Goal: Find specific page/section: Find specific page/section

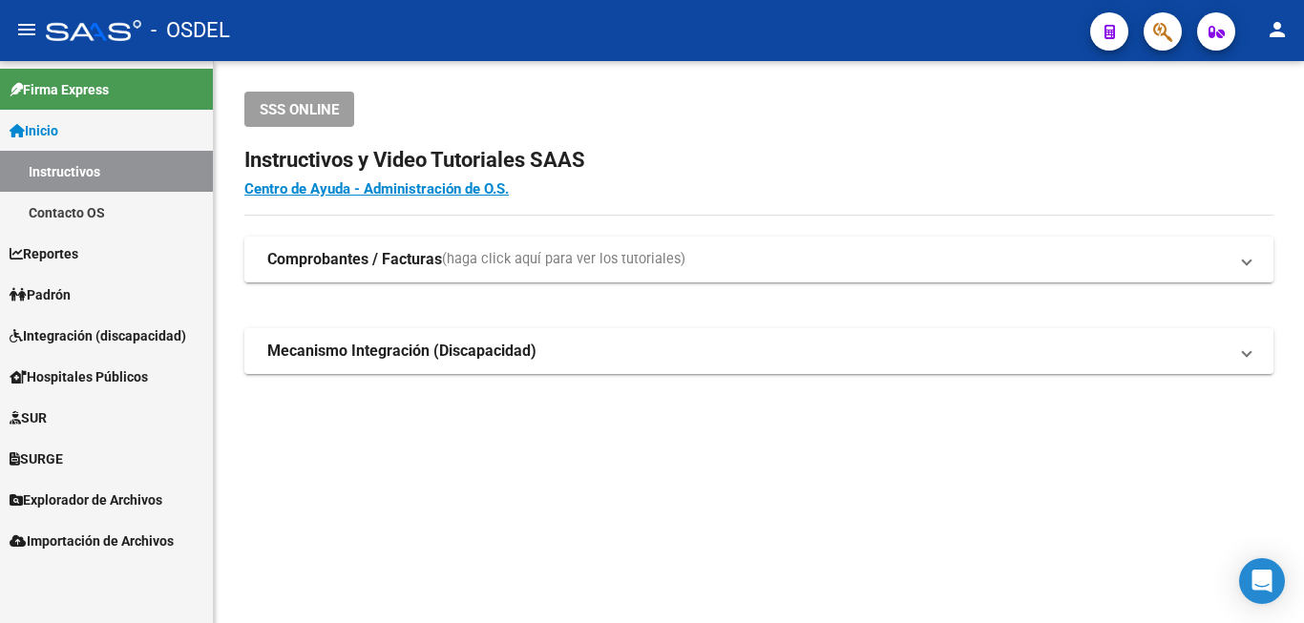
click at [61, 294] on span "Padrón" at bounding box center [40, 294] width 61 height 21
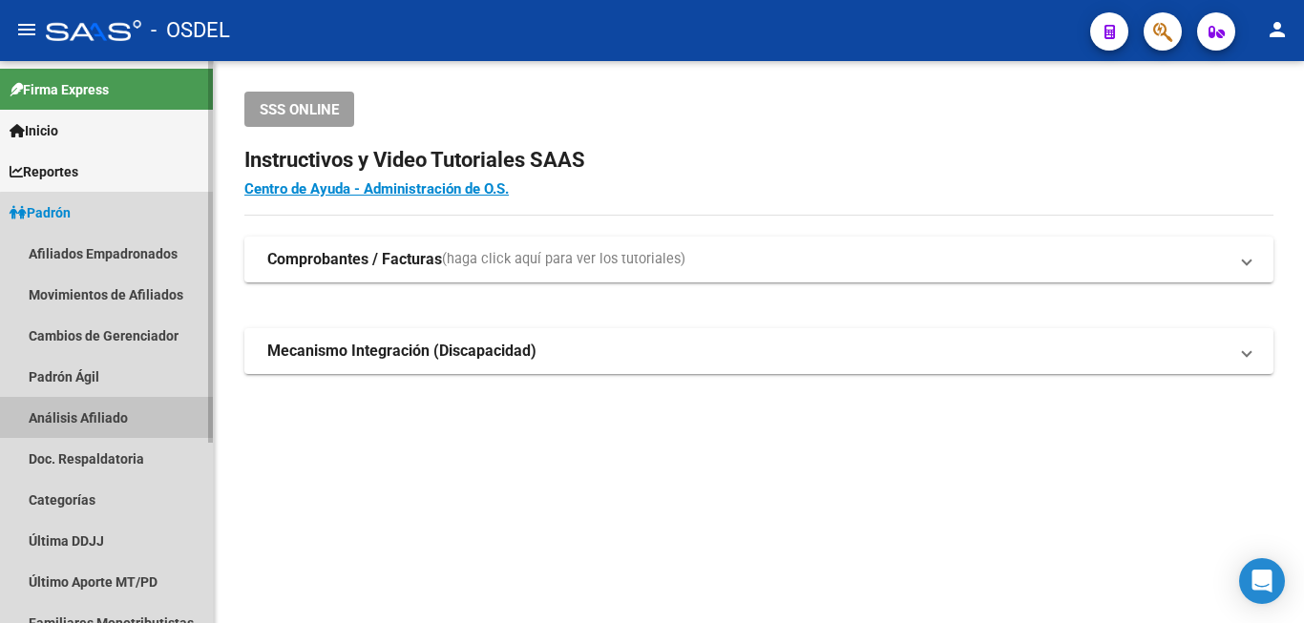
click at [128, 418] on link "Análisis Afiliado" at bounding box center [106, 417] width 213 height 41
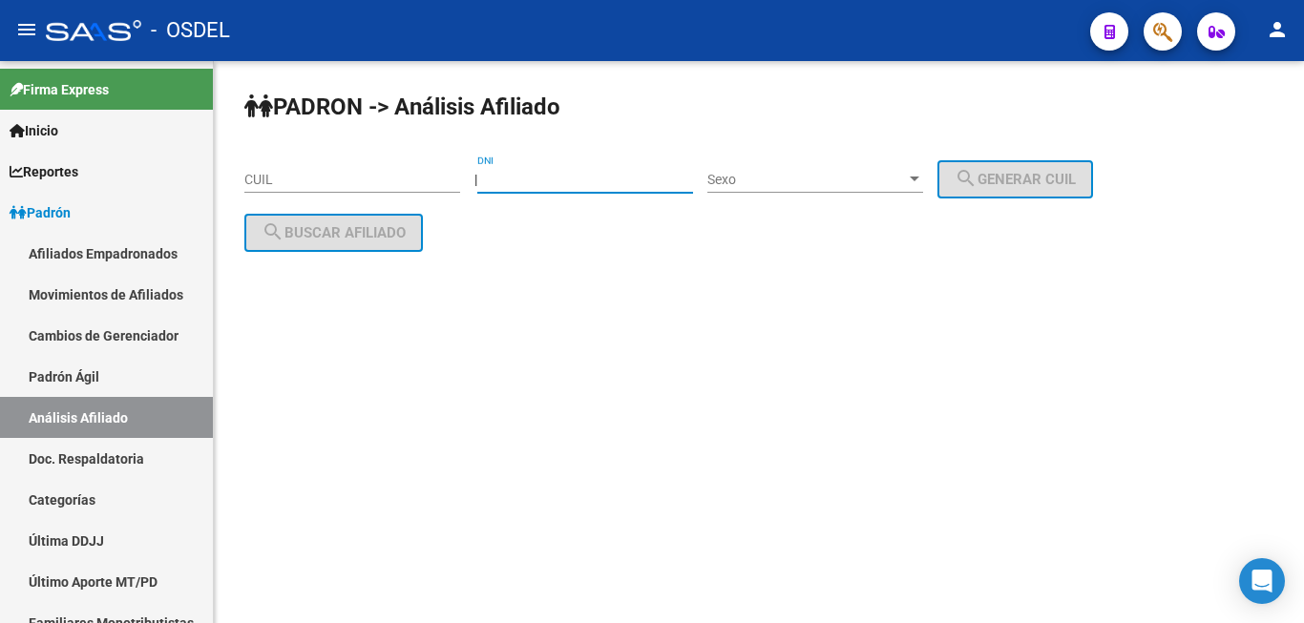
click at [537, 178] on input "DNI" at bounding box center [585, 180] width 216 height 16
type input "23315794"
click at [791, 167] on div "Sexo Sexo" at bounding box center [815, 174] width 216 height 38
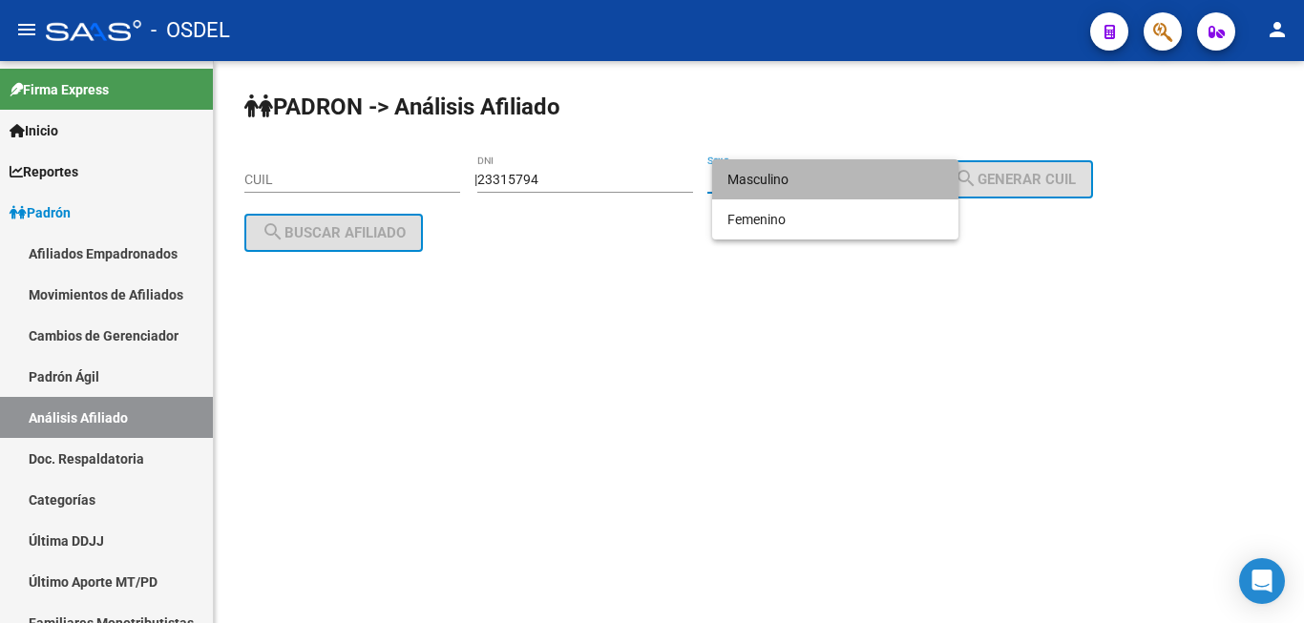
click at [791, 167] on span "Masculino" at bounding box center [835, 179] width 216 height 40
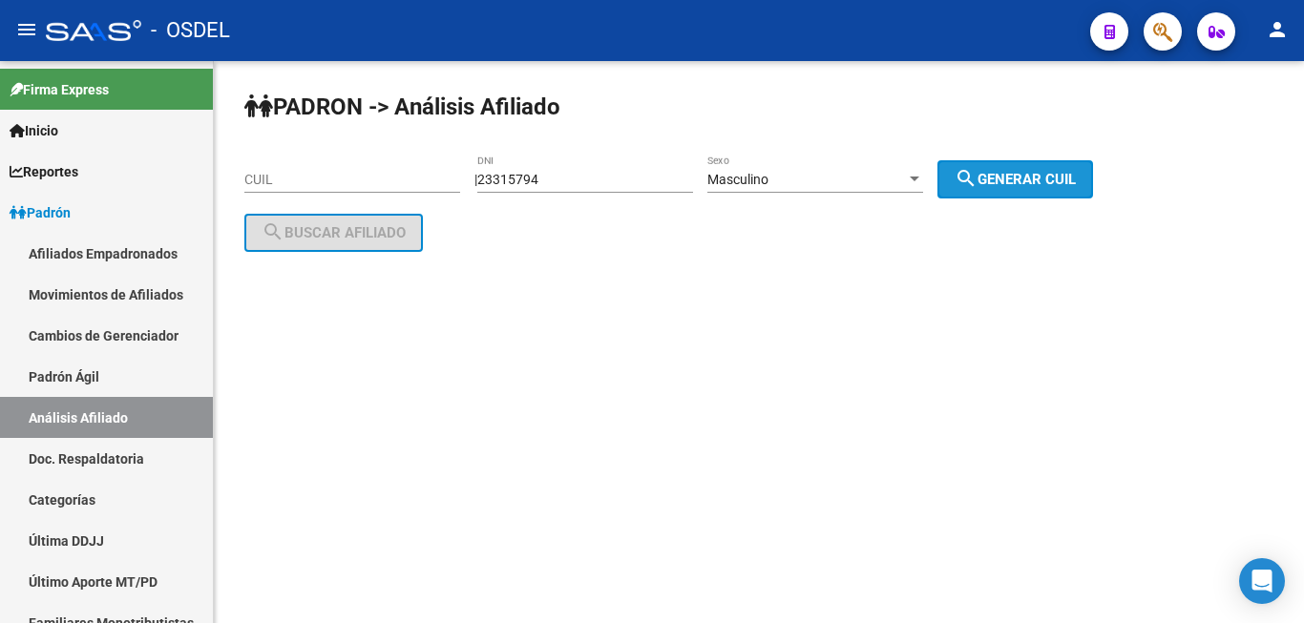
click at [1061, 171] on span "search Generar CUIL" at bounding box center [1015, 179] width 121 height 17
type input "20-23315794-6"
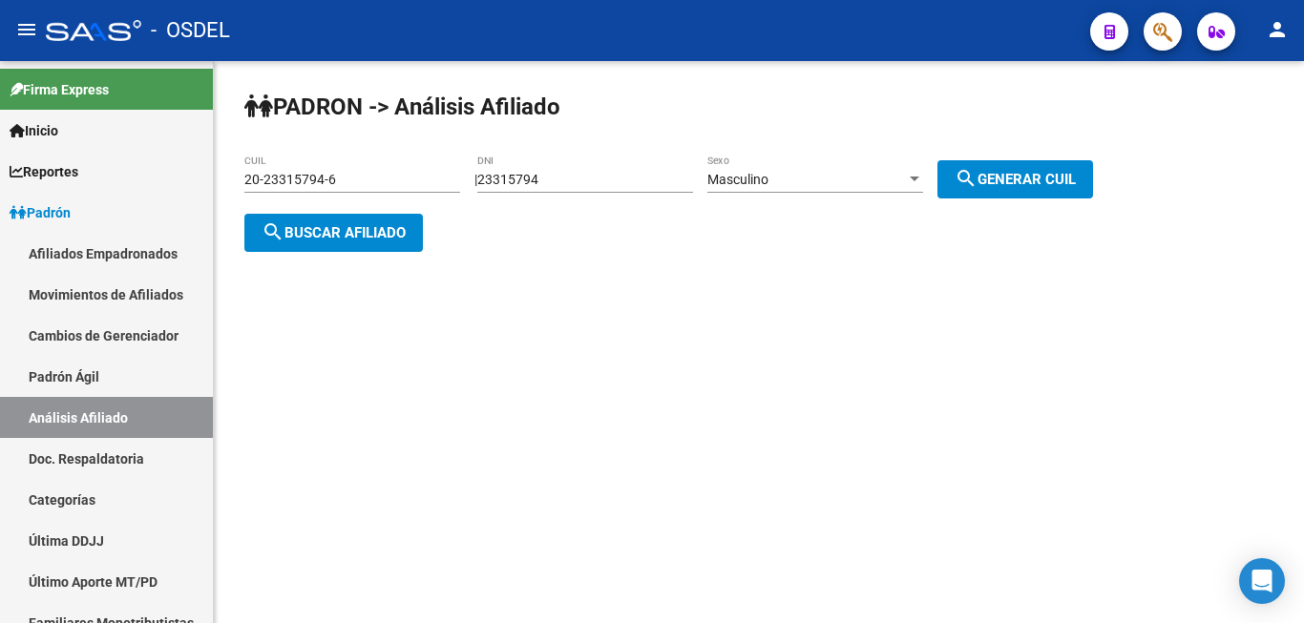
click at [307, 220] on button "search Buscar afiliado" at bounding box center [333, 233] width 179 height 38
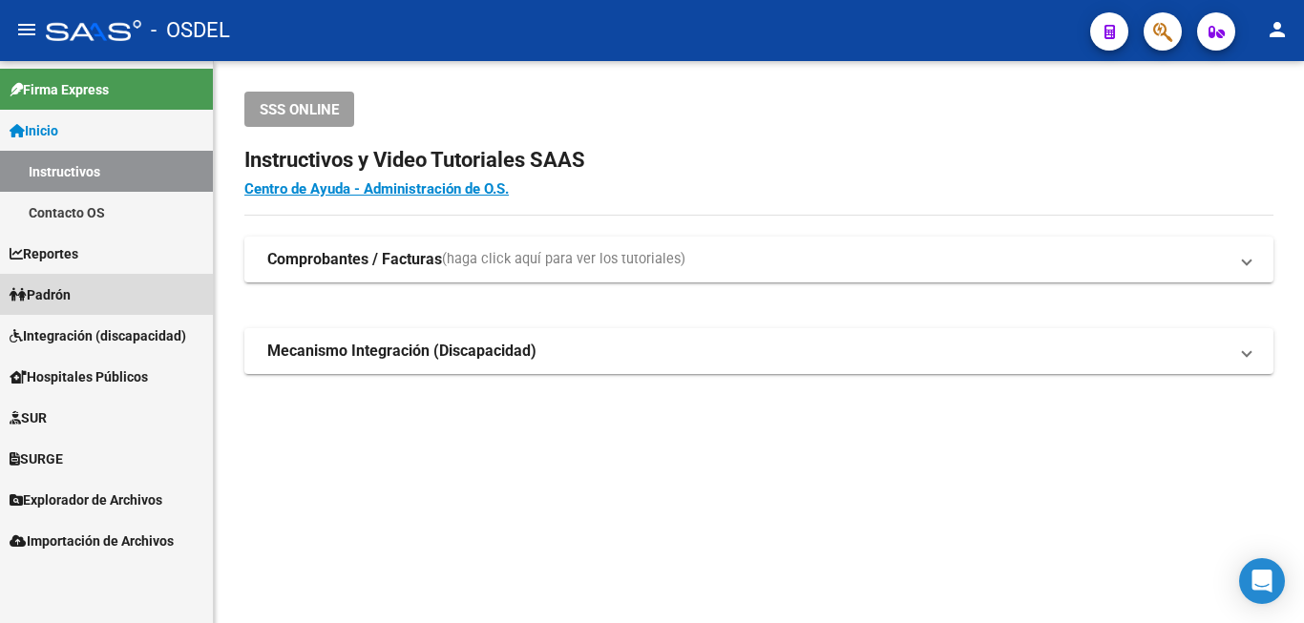
click at [49, 277] on link "Padrón" at bounding box center [106, 294] width 213 height 41
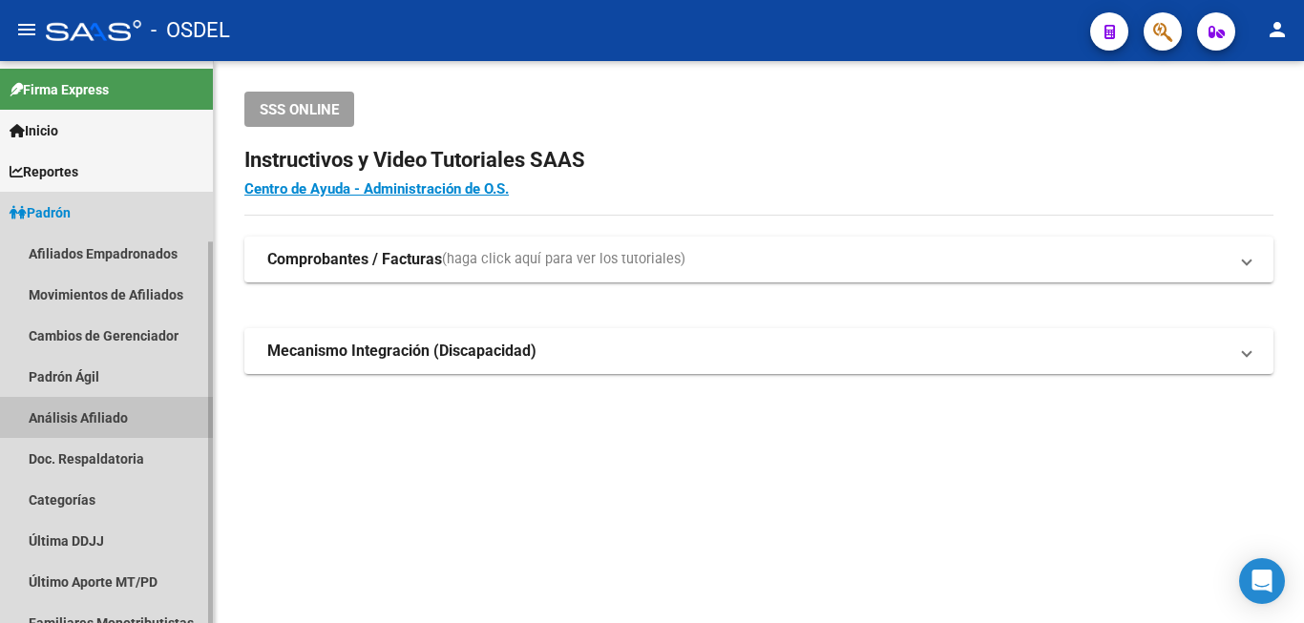
click at [105, 402] on link "Análisis Afiliado" at bounding box center [106, 417] width 213 height 41
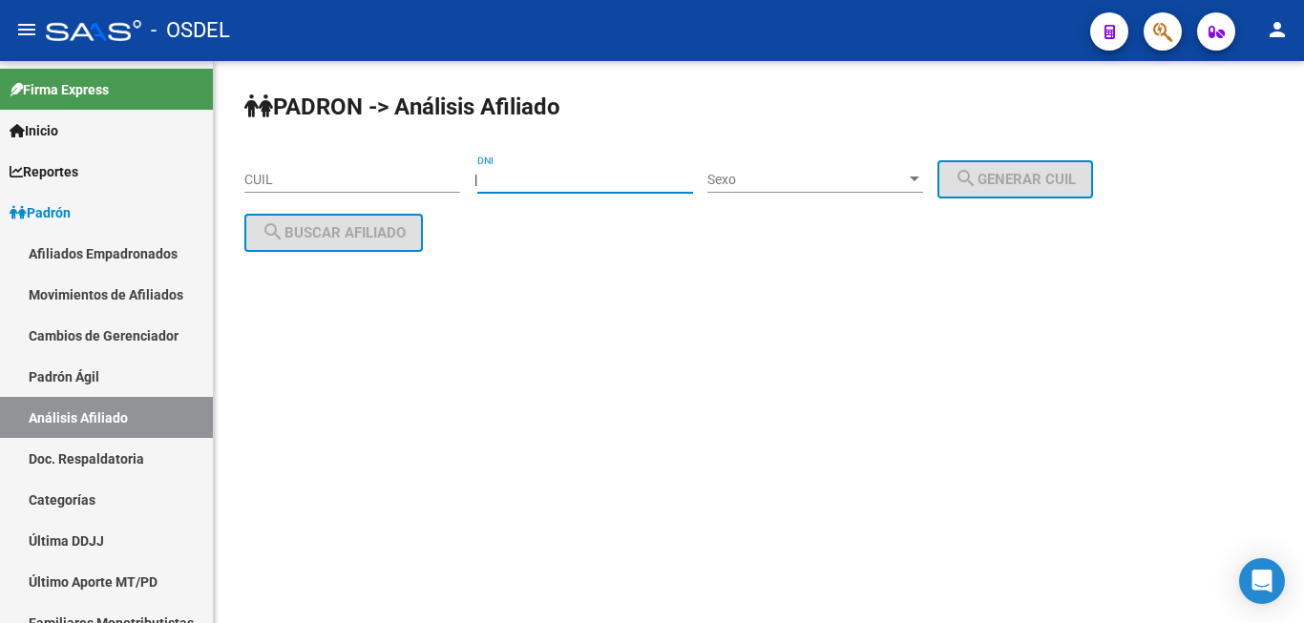
click at [560, 180] on input "DNI" at bounding box center [585, 180] width 216 height 16
click at [532, 163] on div "23315894 DNI" at bounding box center [585, 174] width 216 height 38
click at [532, 176] on input "23315894" at bounding box center [585, 180] width 216 height 16
type input "23315794"
click at [773, 168] on div "Sexo Sexo" at bounding box center [815, 174] width 216 height 38
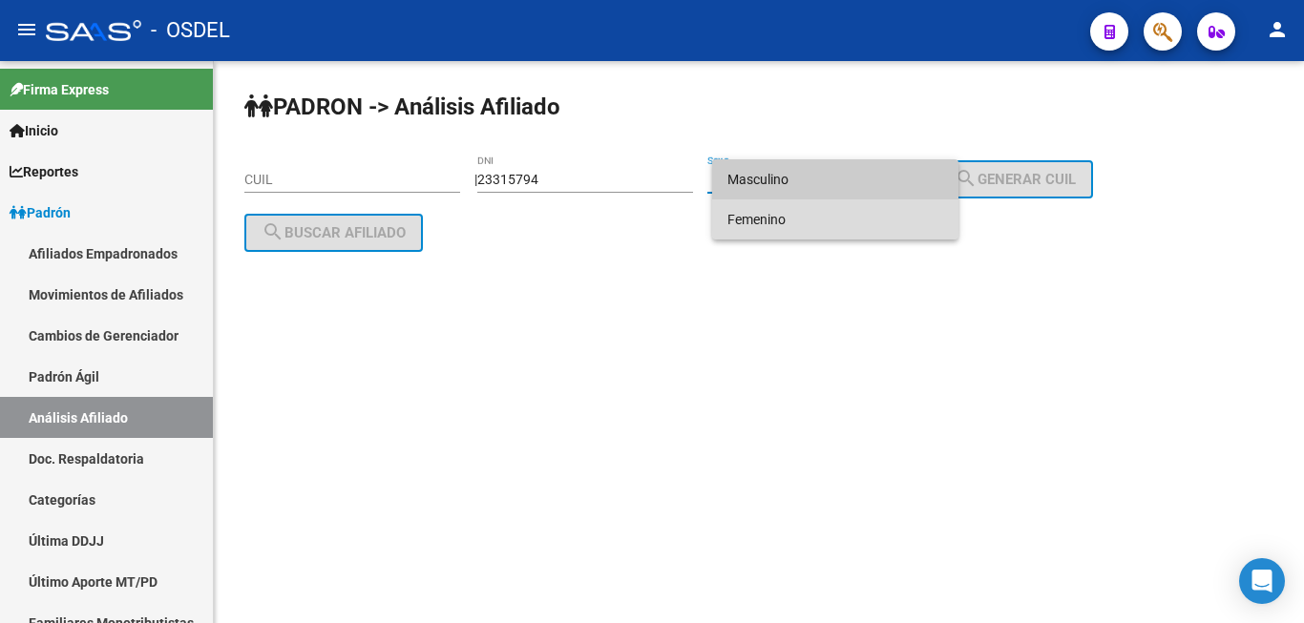
click at [742, 216] on span "Femenino" at bounding box center [835, 220] width 216 height 40
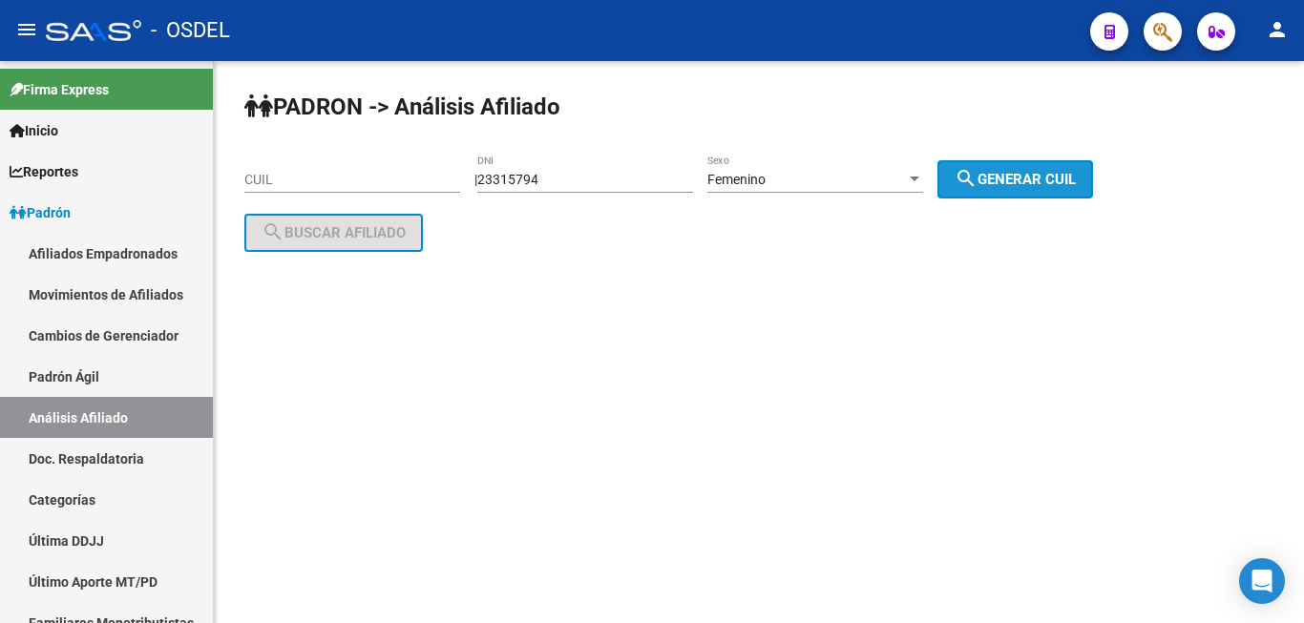
click at [1044, 169] on button "search Generar CUIL" at bounding box center [1015, 179] width 156 height 38
type input "27-23315794-0"
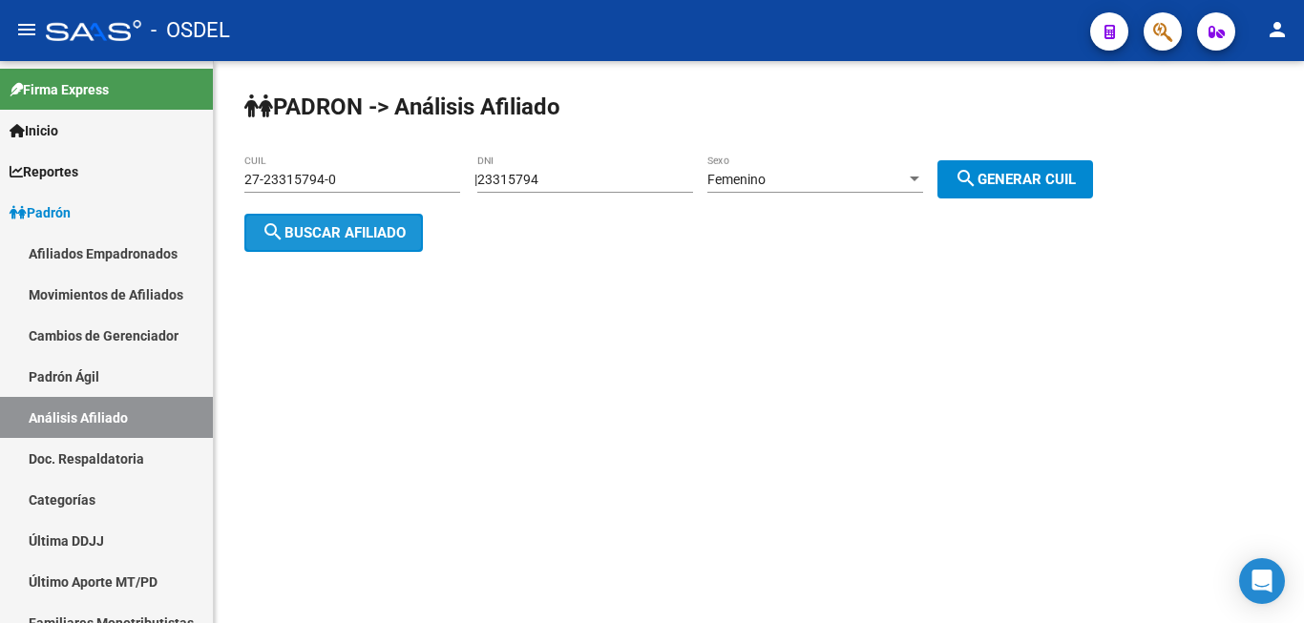
click at [350, 217] on button "search Buscar afiliado" at bounding box center [333, 233] width 179 height 38
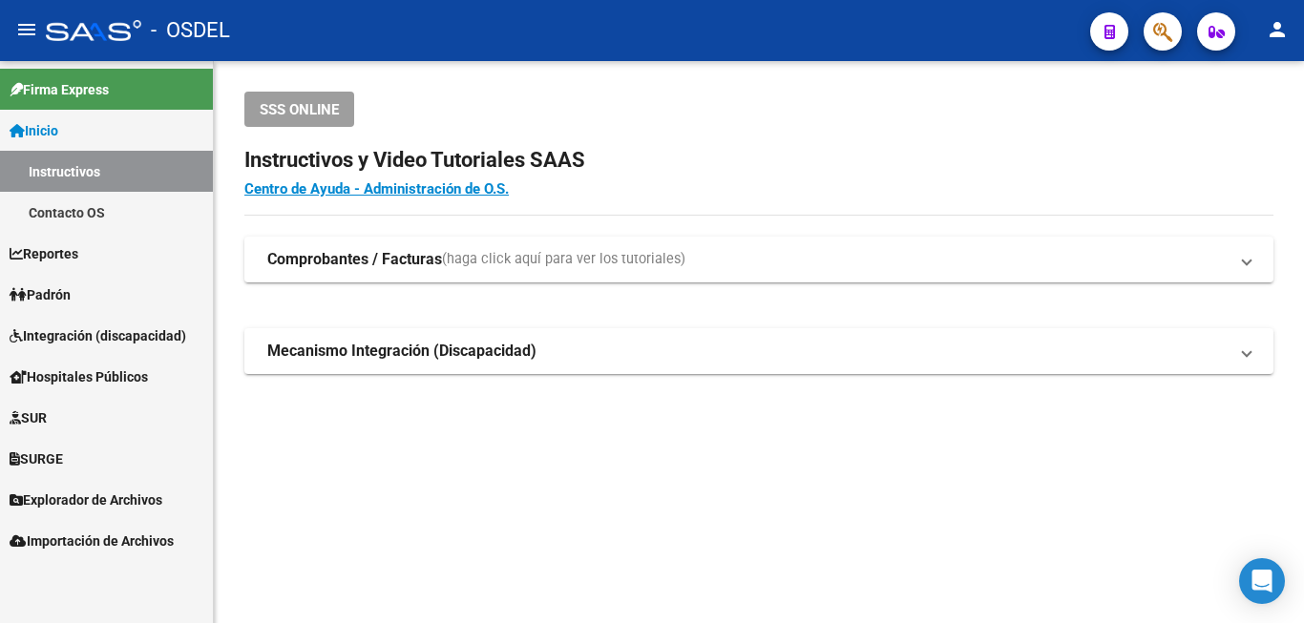
click at [51, 292] on span "Padrón" at bounding box center [40, 294] width 61 height 21
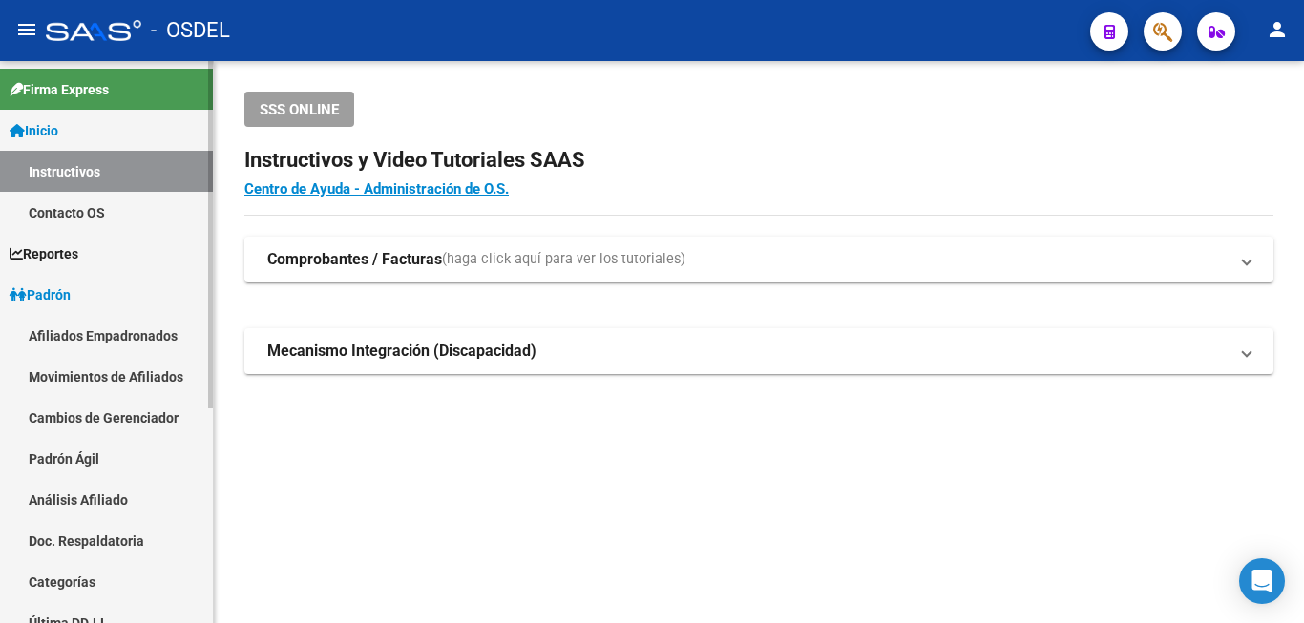
click at [51, 292] on span "Padrón" at bounding box center [40, 294] width 61 height 21
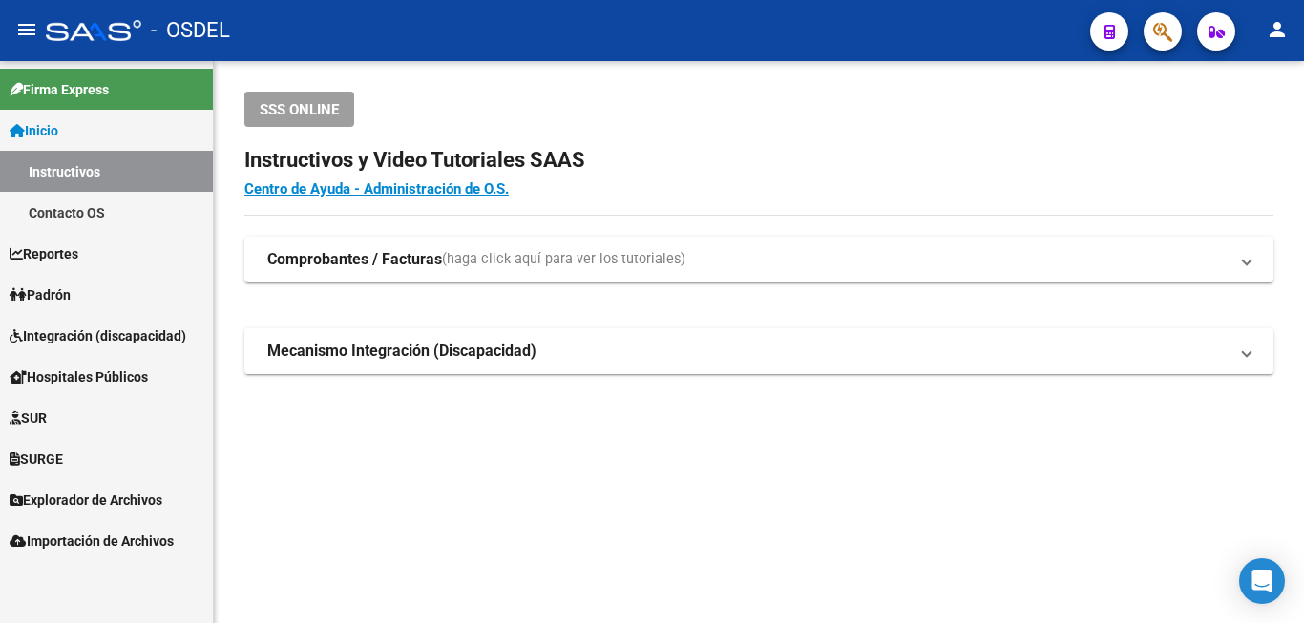
click at [79, 292] on link "Padrón" at bounding box center [106, 294] width 213 height 41
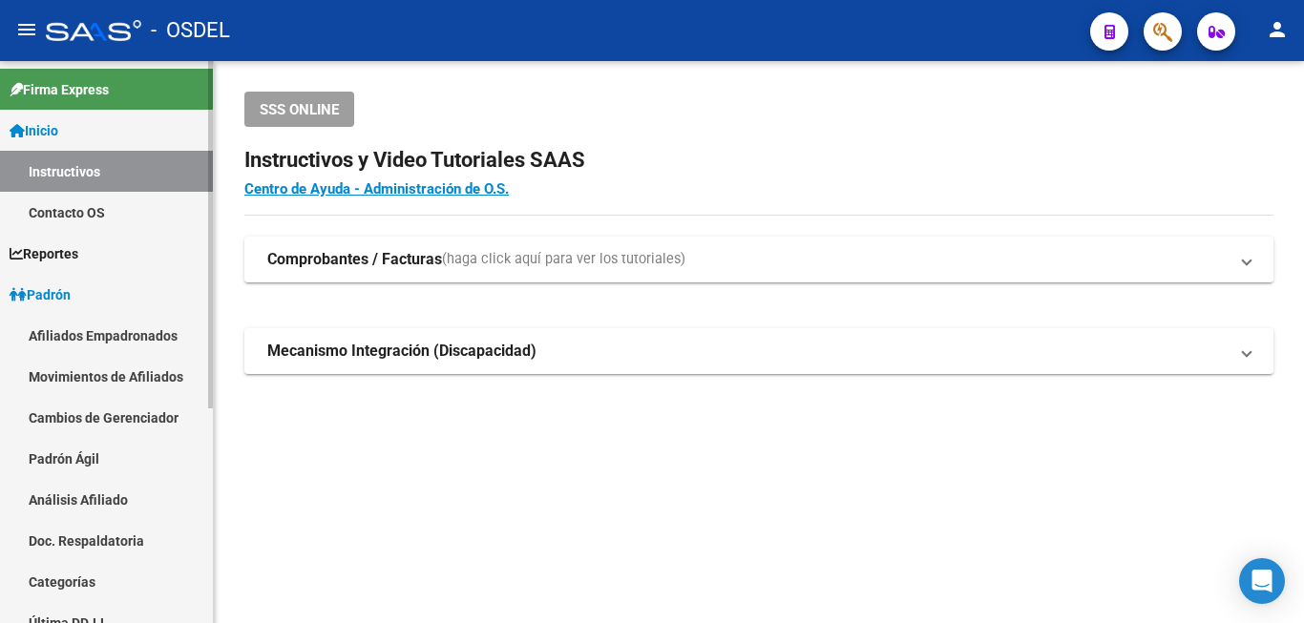
click at [65, 494] on link "Análisis Afiliado" at bounding box center [106, 499] width 213 height 41
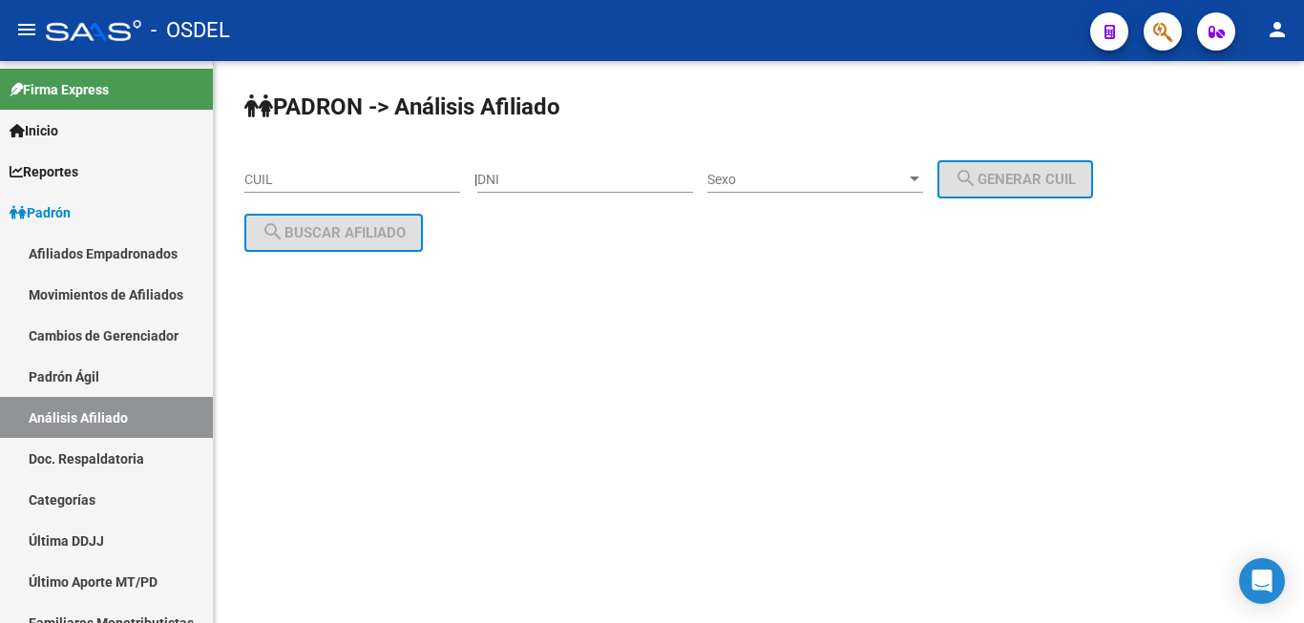
click at [549, 181] on div "DNI" at bounding box center [585, 174] width 216 height 38
type input "28297347"
click at [803, 168] on div "Sexo Sexo" at bounding box center [815, 174] width 216 height 38
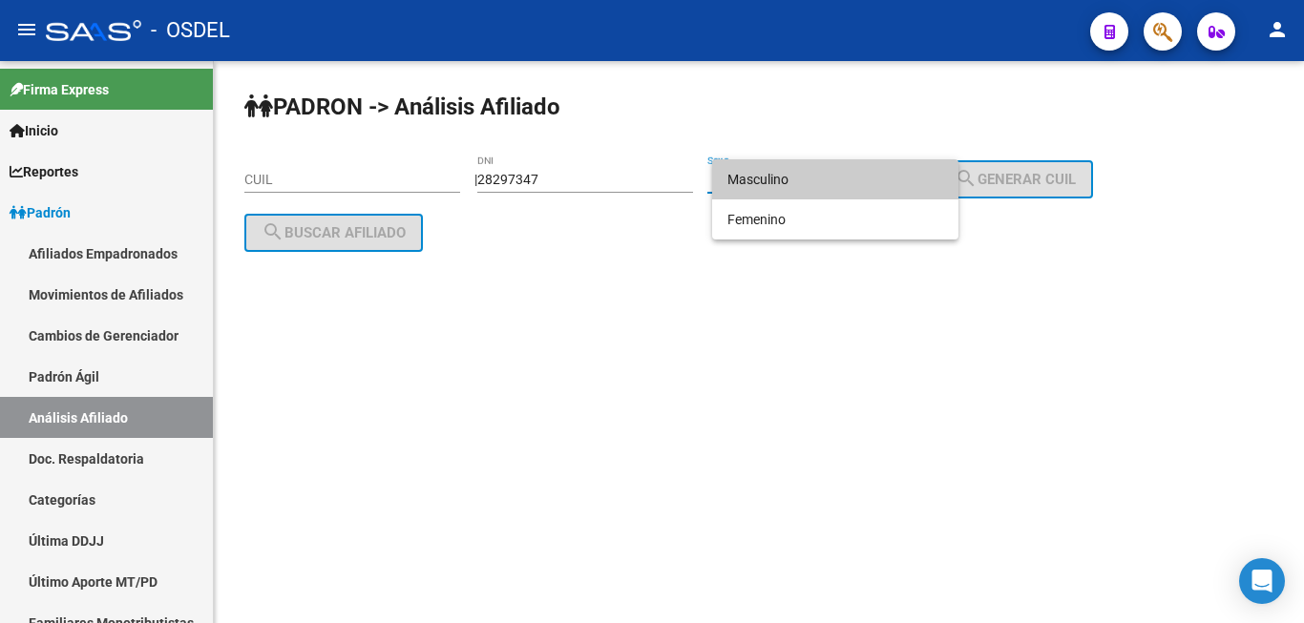
click at [803, 168] on span "Masculino" at bounding box center [835, 179] width 216 height 40
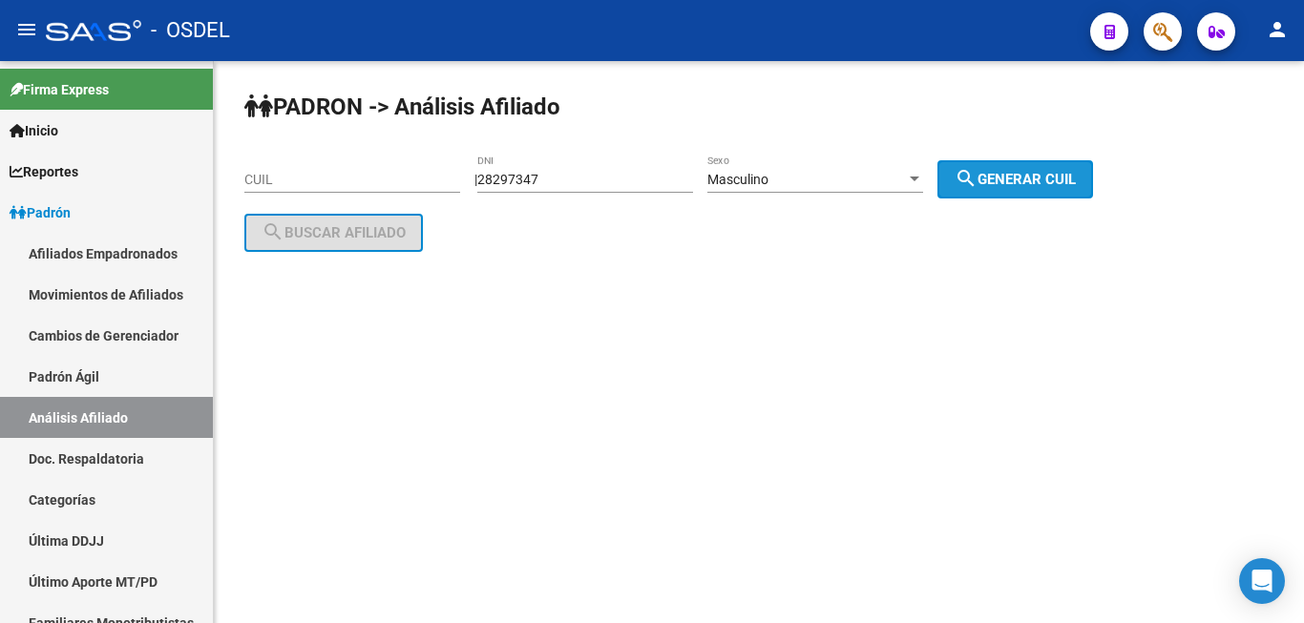
click at [1030, 178] on span "search Generar CUIL" at bounding box center [1015, 179] width 121 height 17
type input "20-28297347-3"
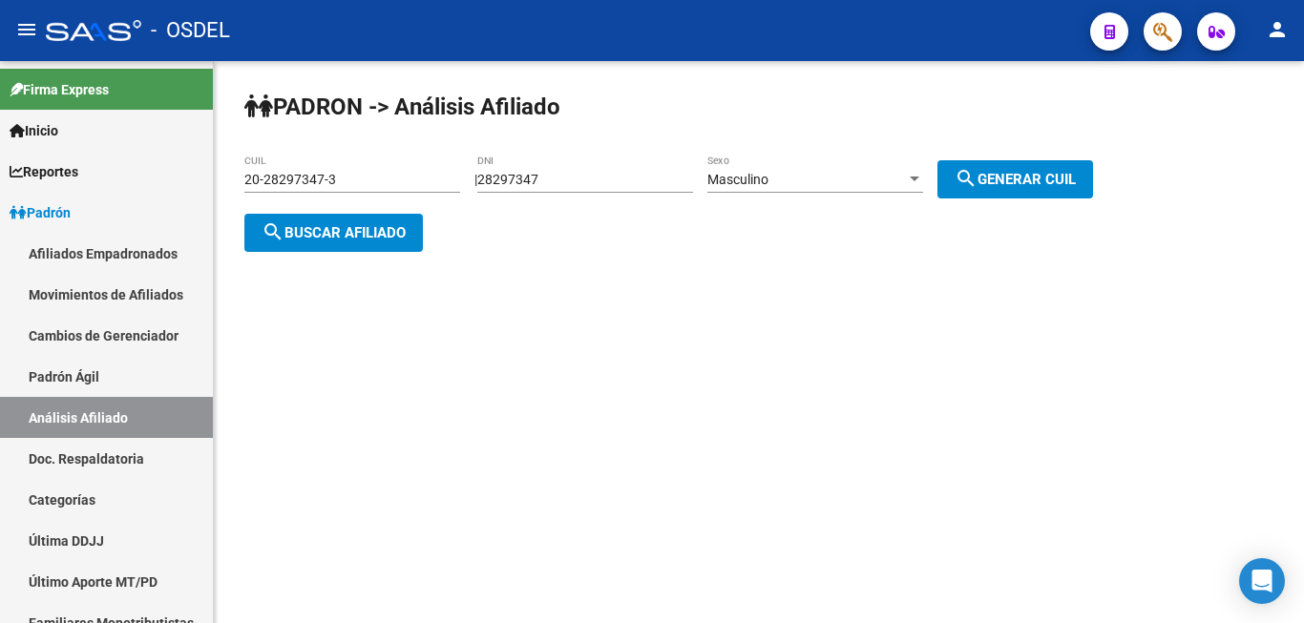
click at [341, 220] on button "search Buscar afiliado" at bounding box center [333, 233] width 179 height 38
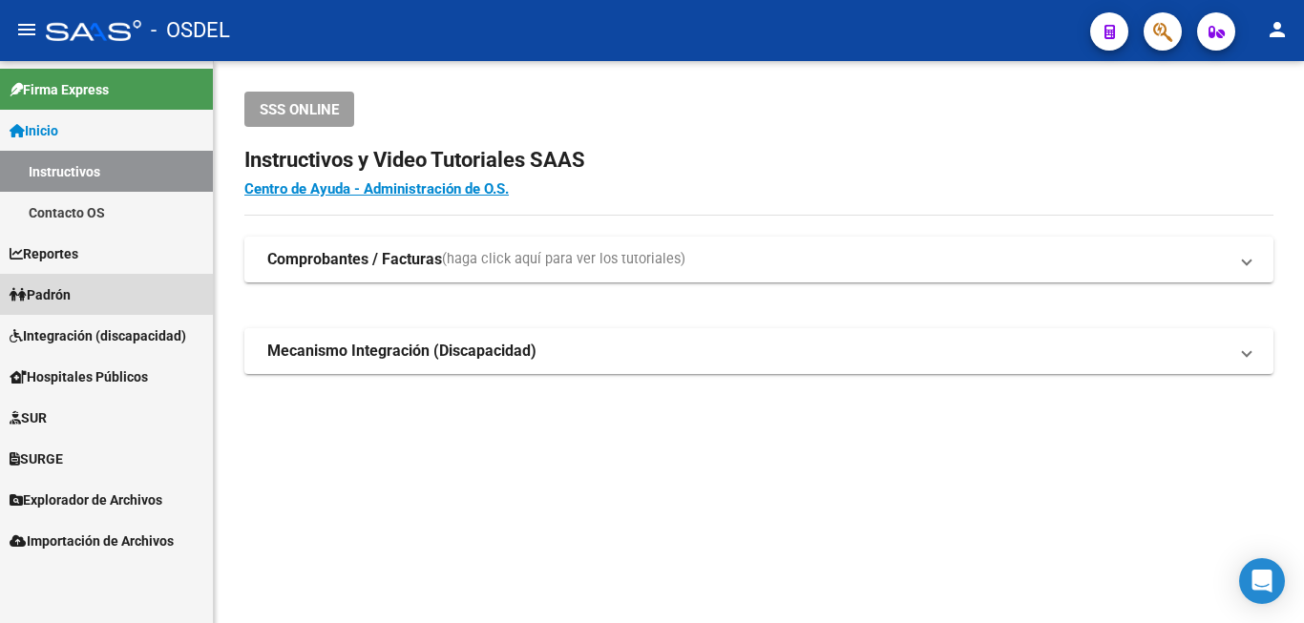
click at [67, 282] on link "Padrón" at bounding box center [106, 294] width 213 height 41
click at [61, 285] on span "Padrón" at bounding box center [40, 294] width 61 height 21
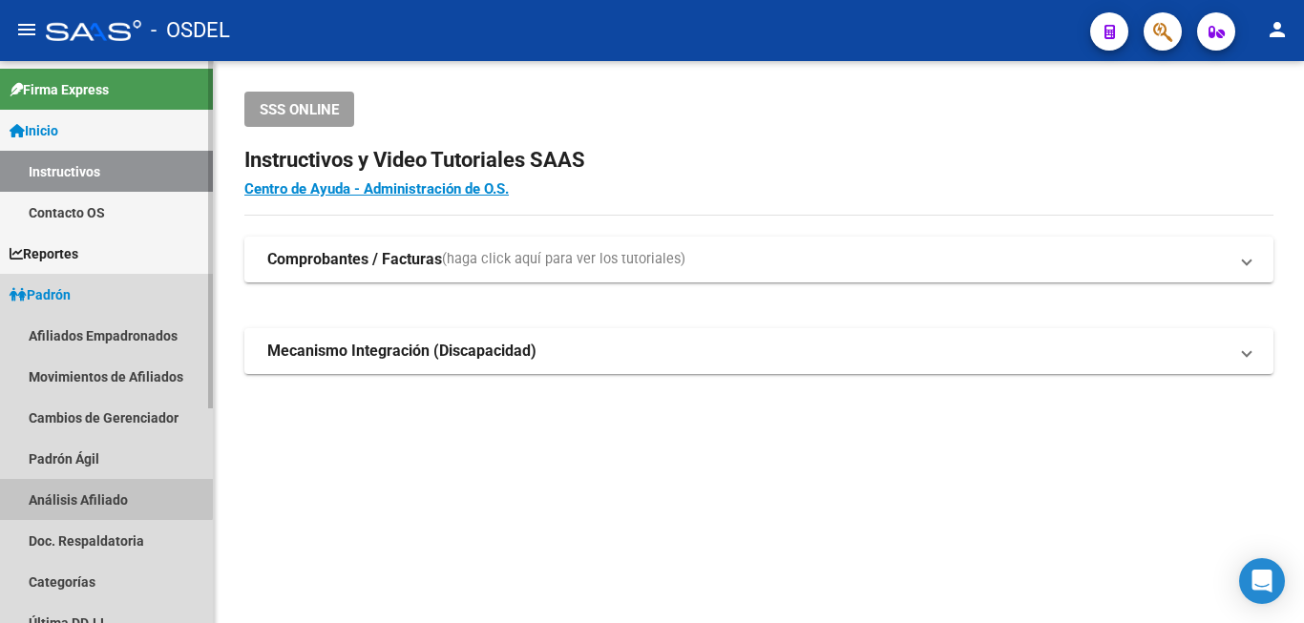
click at [86, 484] on link "Análisis Afiliado" at bounding box center [106, 499] width 213 height 41
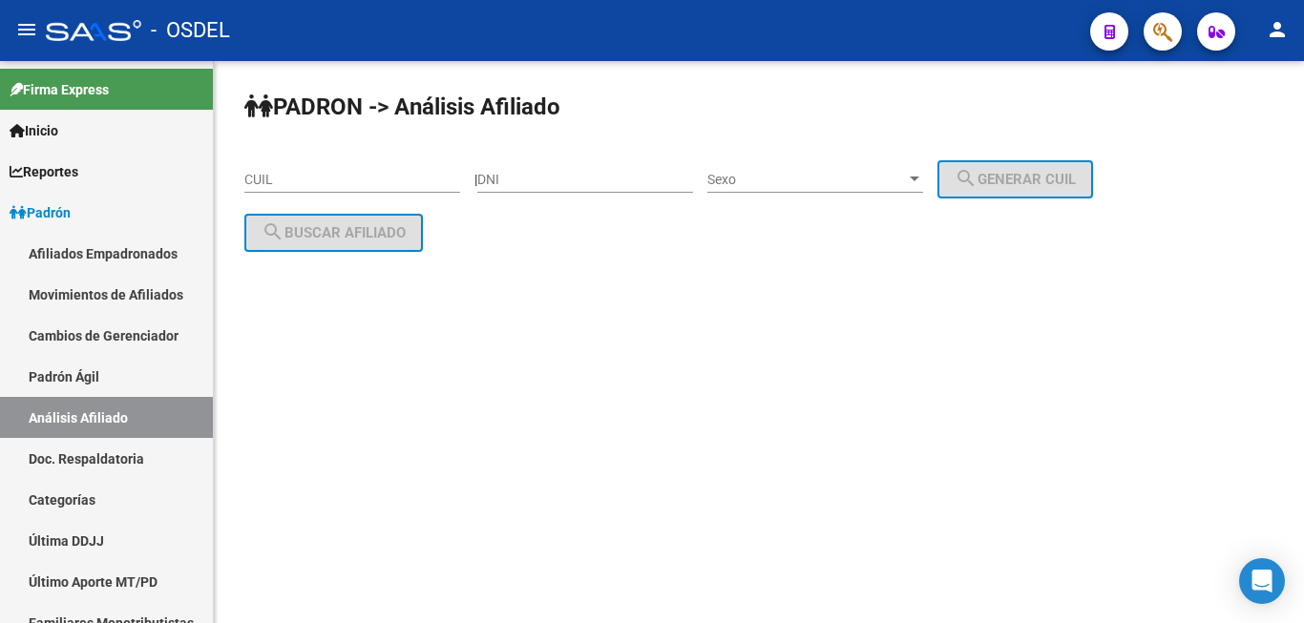
click at [536, 176] on input "DNI" at bounding box center [585, 180] width 216 height 16
type input "28297347"
click at [820, 160] on div "Sexo Sexo" at bounding box center [815, 174] width 216 height 38
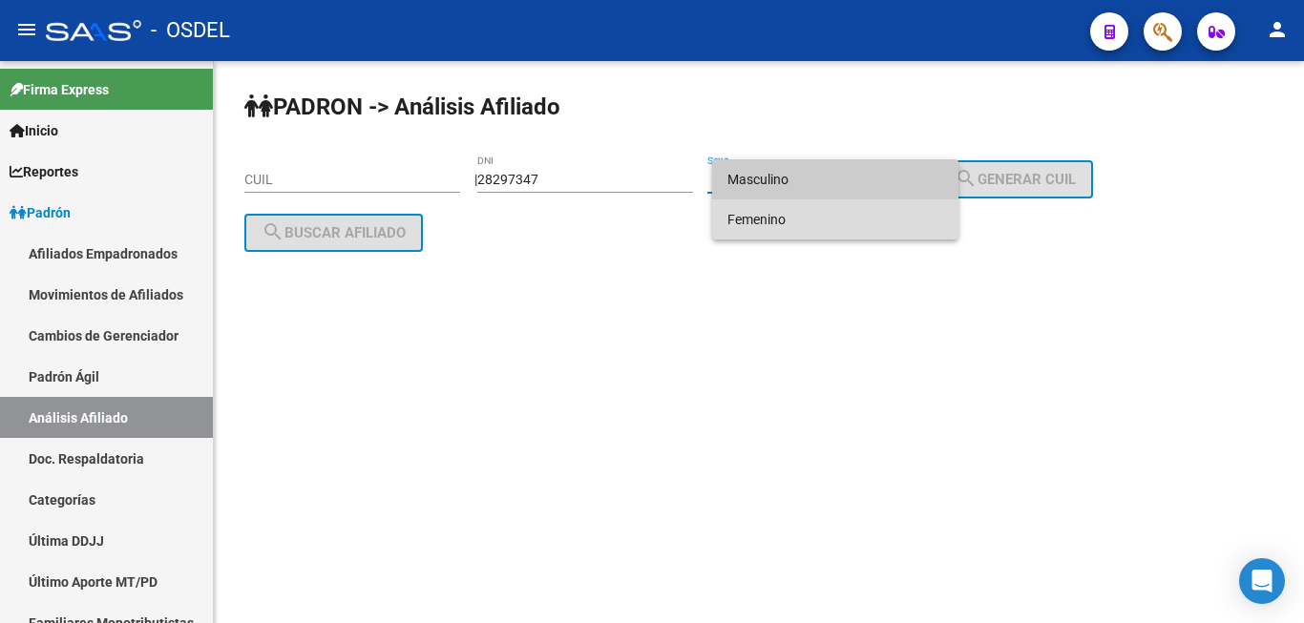
click at [813, 221] on span "Femenino" at bounding box center [835, 220] width 216 height 40
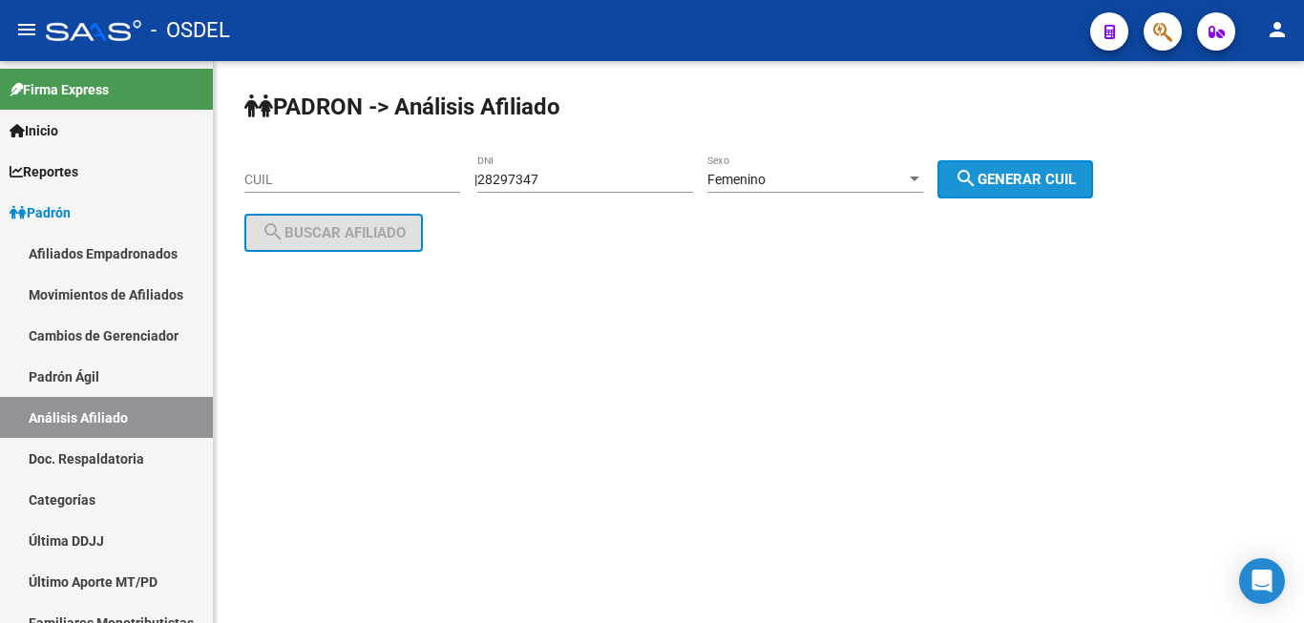
click at [978, 174] on mat-icon "search" at bounding box center [966, 178] width 23 height 23
type input "27-28297347-8"
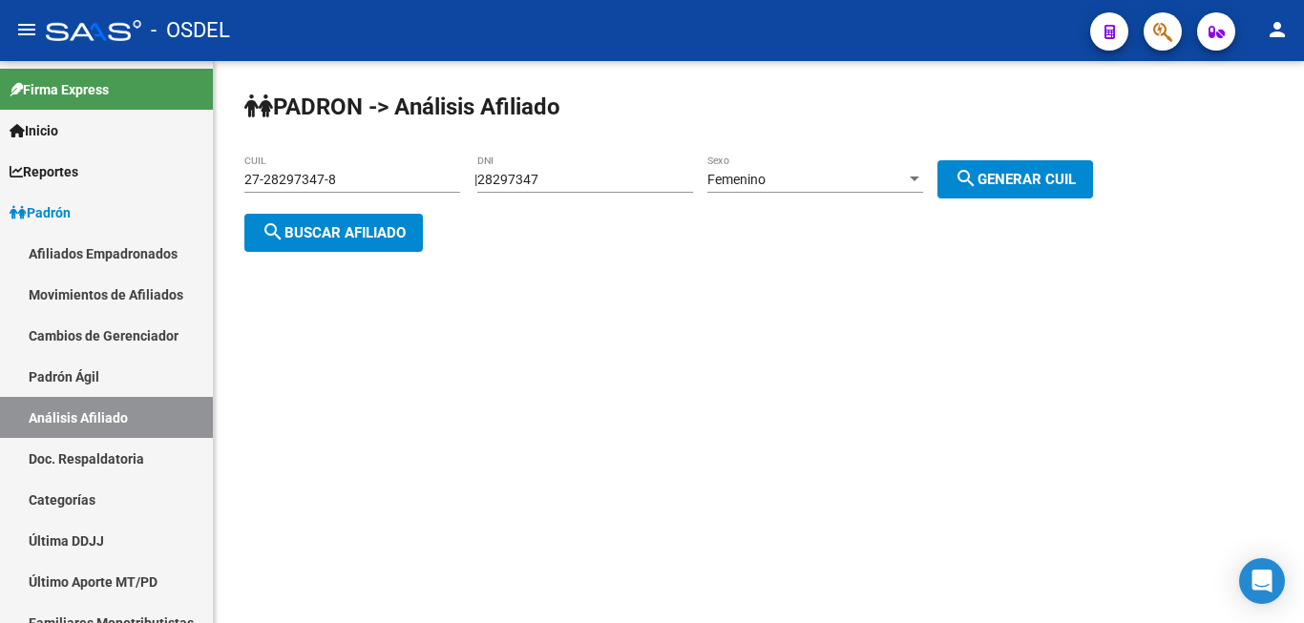
click at [393, 224] on span "search Buscar afiliado" at bounding box center [334, 232] width 144 height 17
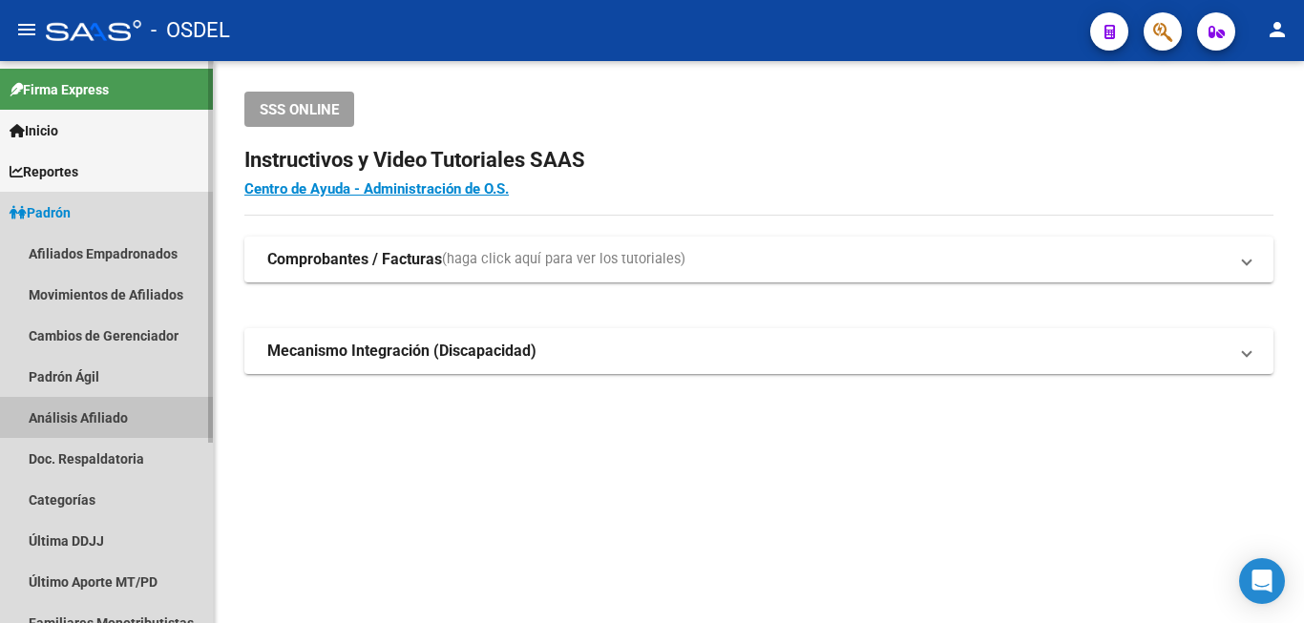
click at [106, 413] on link "Análisis Afiliado" at bounding box center [106, 417] width 213 height 41
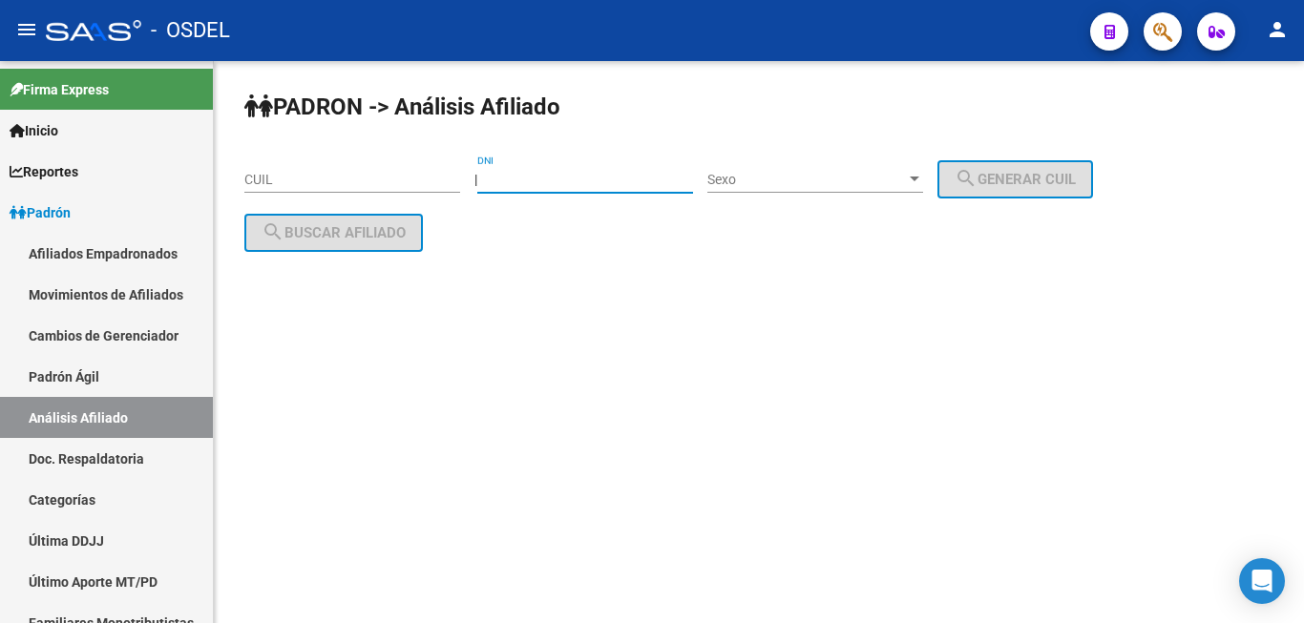
click at [539, 178] on input "DNI" at bounding box center [585, 180] width 216 height 16
type input "13795194"
click at [796, 167] on div "Sexo Sexo" at bounding box center [815, 174] width 216 height 38
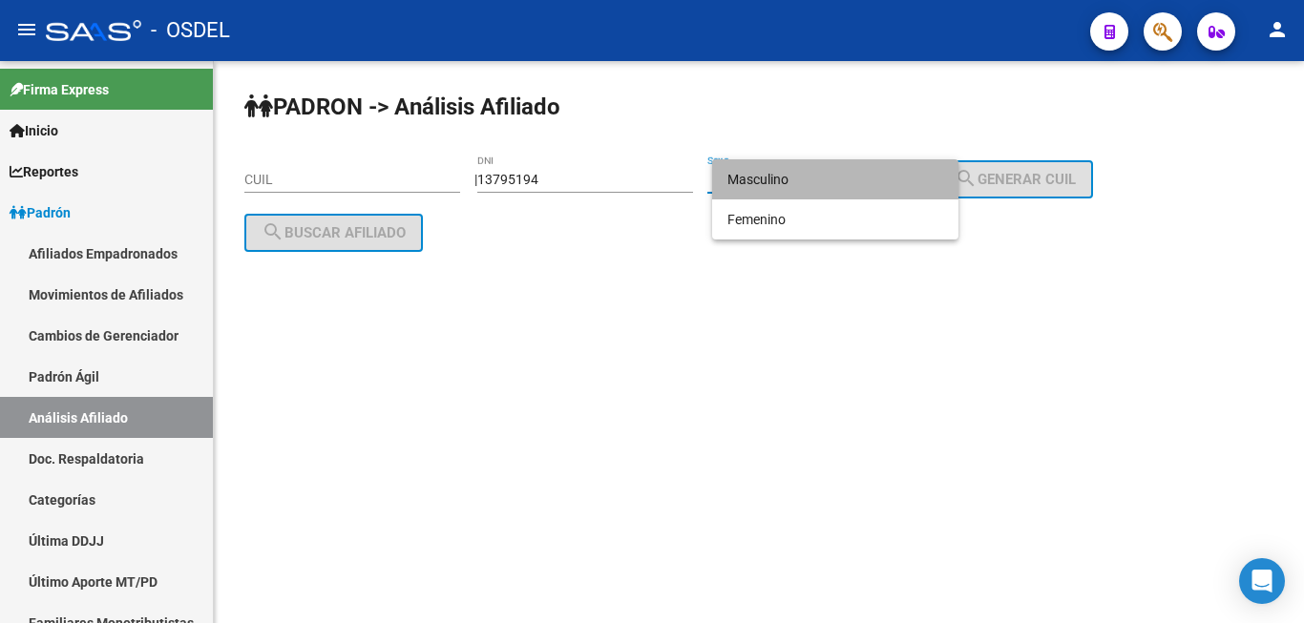
click at [787, 175] on span "Masculino" at bounding box center [835, 179] width 216 height 40
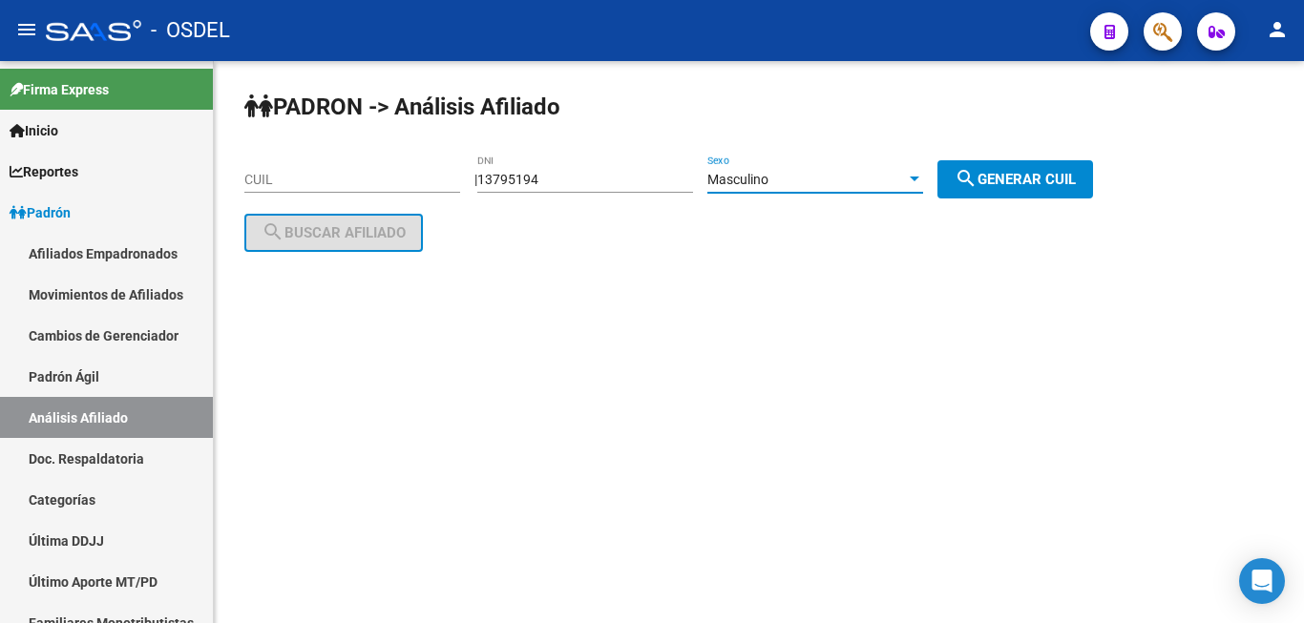
click at [1035, 177] on span "search Generar CUIL" at bounding box center [1015, 179] width 121 height 17
type input "20-13795194-1"
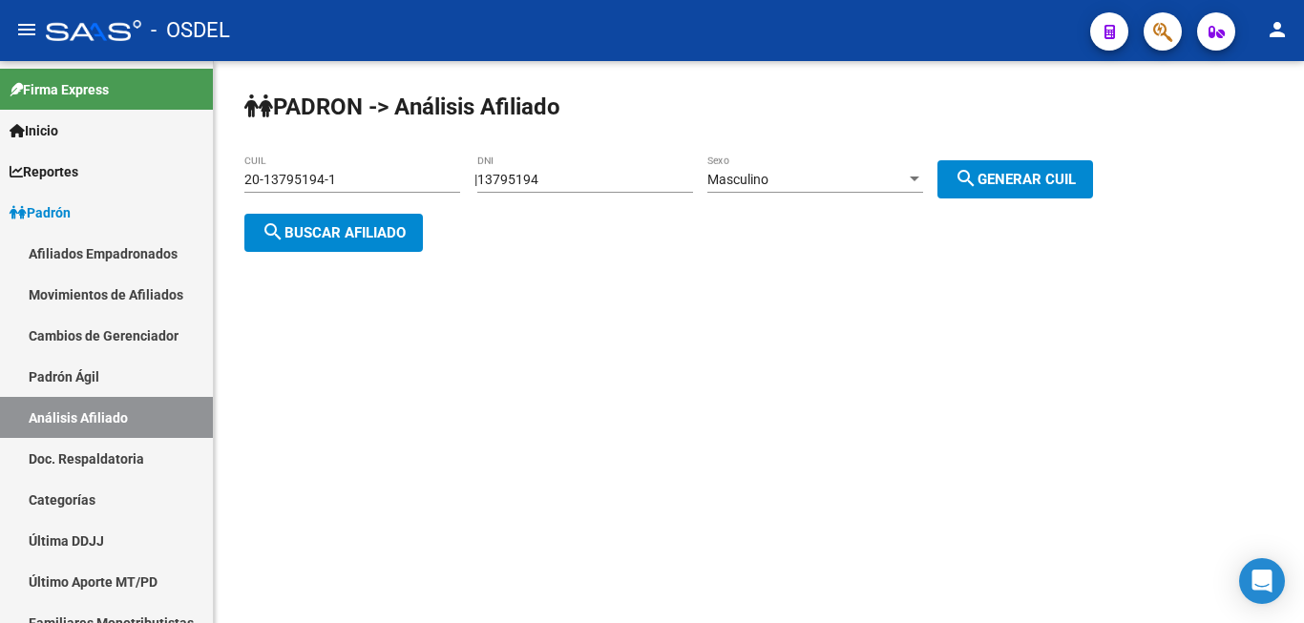
click at [298, 230] on span "search Buscar afiliado" at bounding box center [334, 232] width 144 height 17
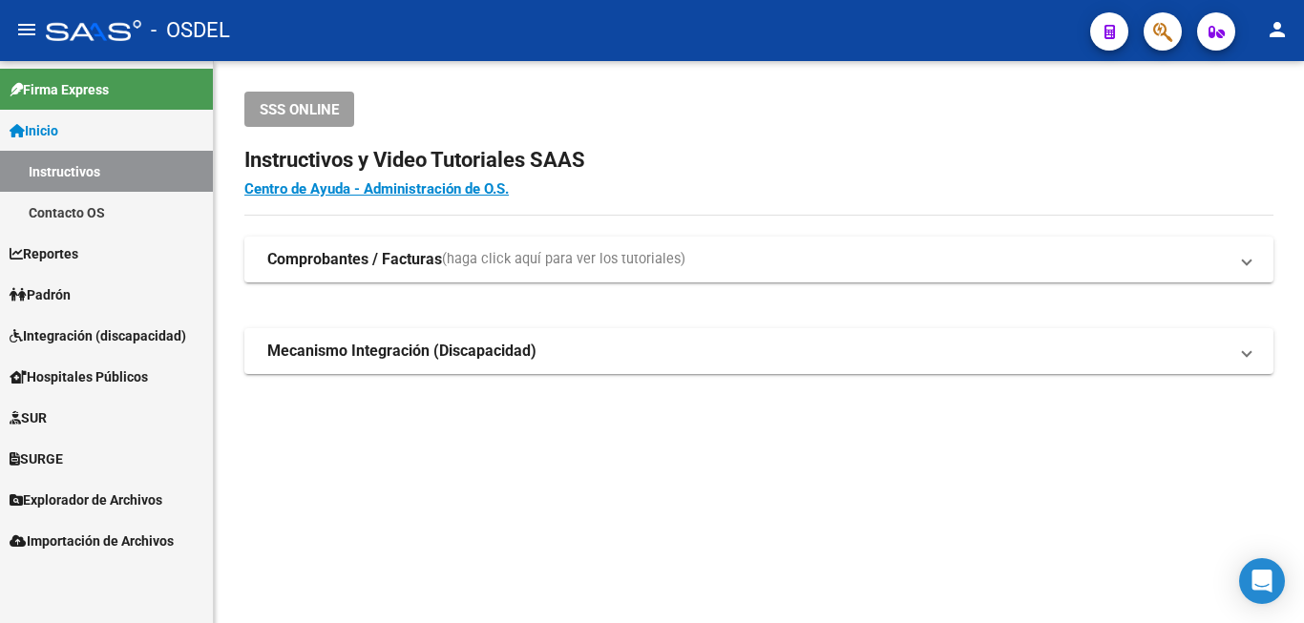
click at [62, 289] on span "Padrón" at bounding box center [40, 294] width 61 height 21
click at [59, 295] on span "Padrón" at bounding box center [40, 294] width 61 height 21
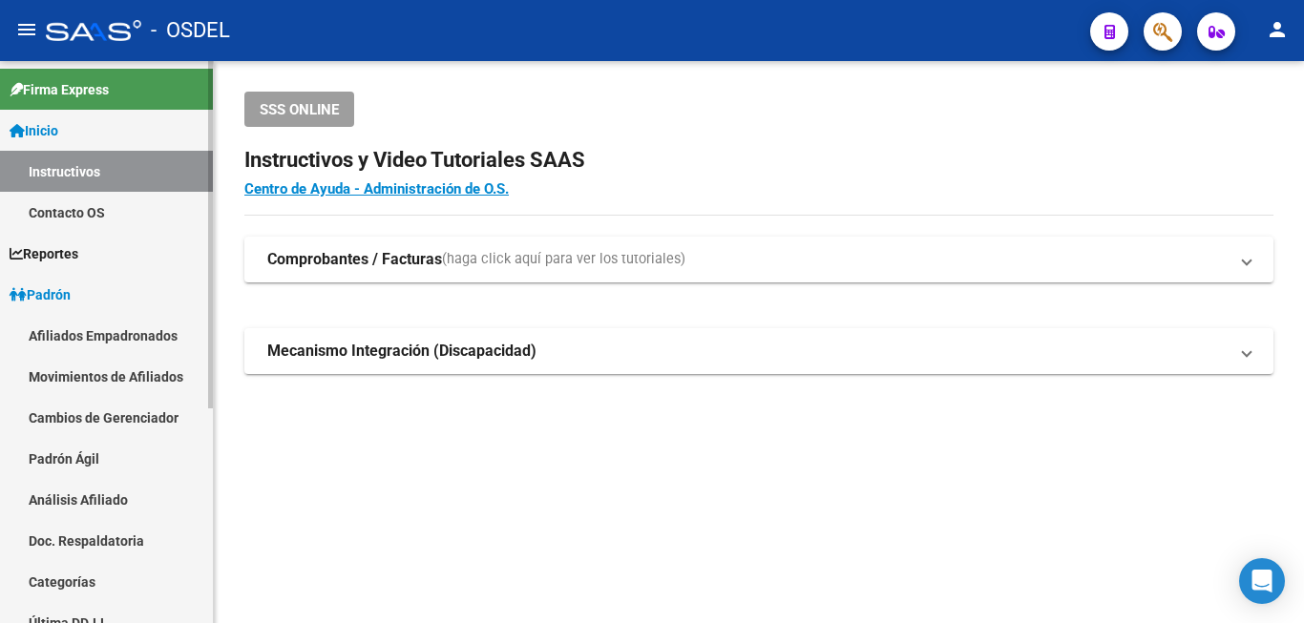
click at [68, 500] on link "Análisis Afiliado" at bounding box center [106, 499] width 213 height 41
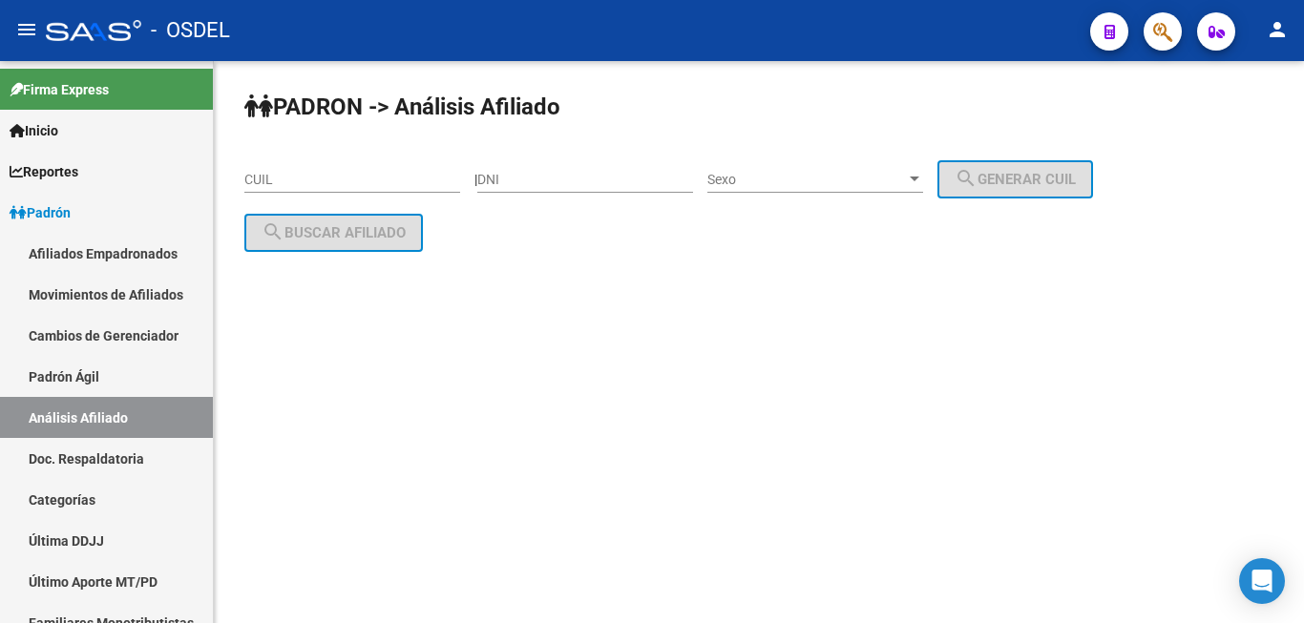
click at [532, 167] on div "DNI" at bounding box center [585, 174] width 216 height 38
type input "34534827"
click at [810, 165] on div "Sexo Sexo" at bounding box center [815, 174] width 216 height 38
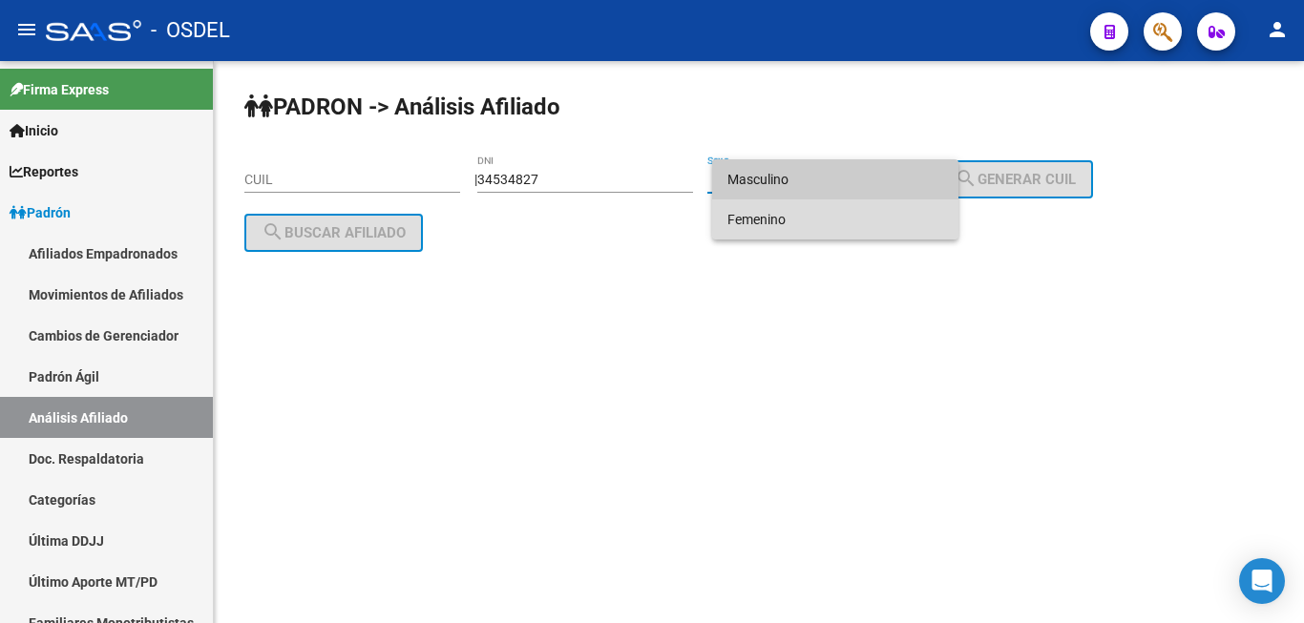
click at [789, 204] on span "Femenino" at bounding box center [835, 220] width 216 height 40
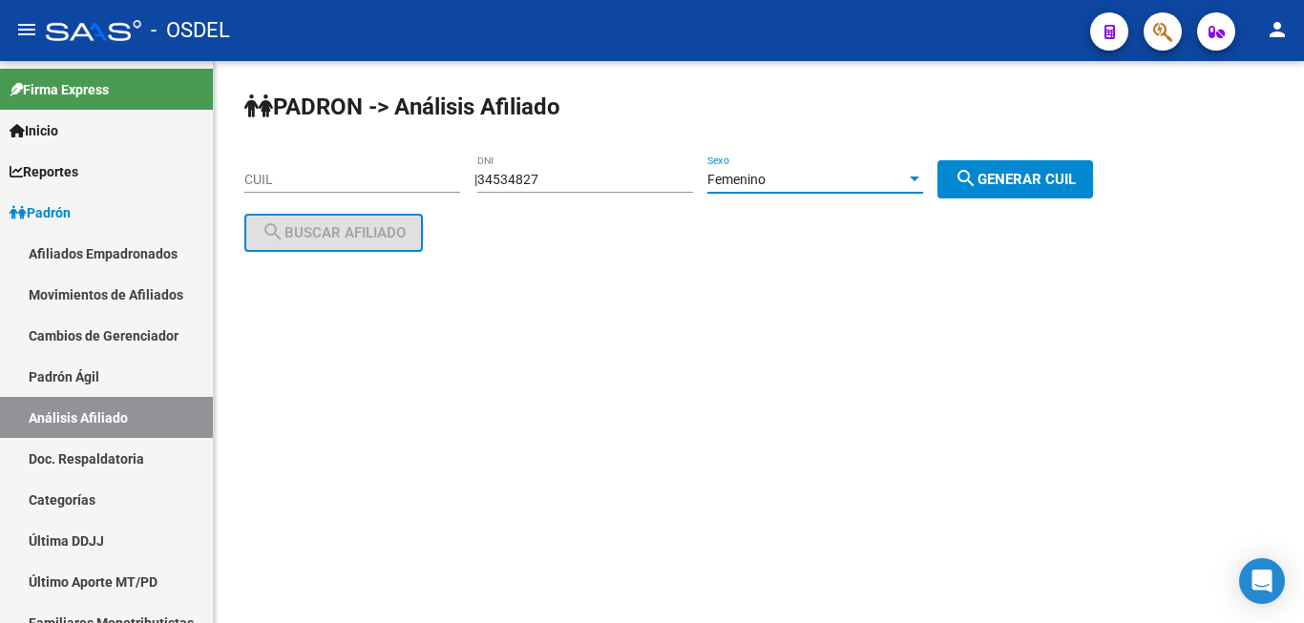
click at [1053, 145] on div "PADRON -> Análisis Afiliado CUIL | 34534827 DNI Femenino Sexo search Generar CU…" at bounding box center [759, 187] width 1090 height 252
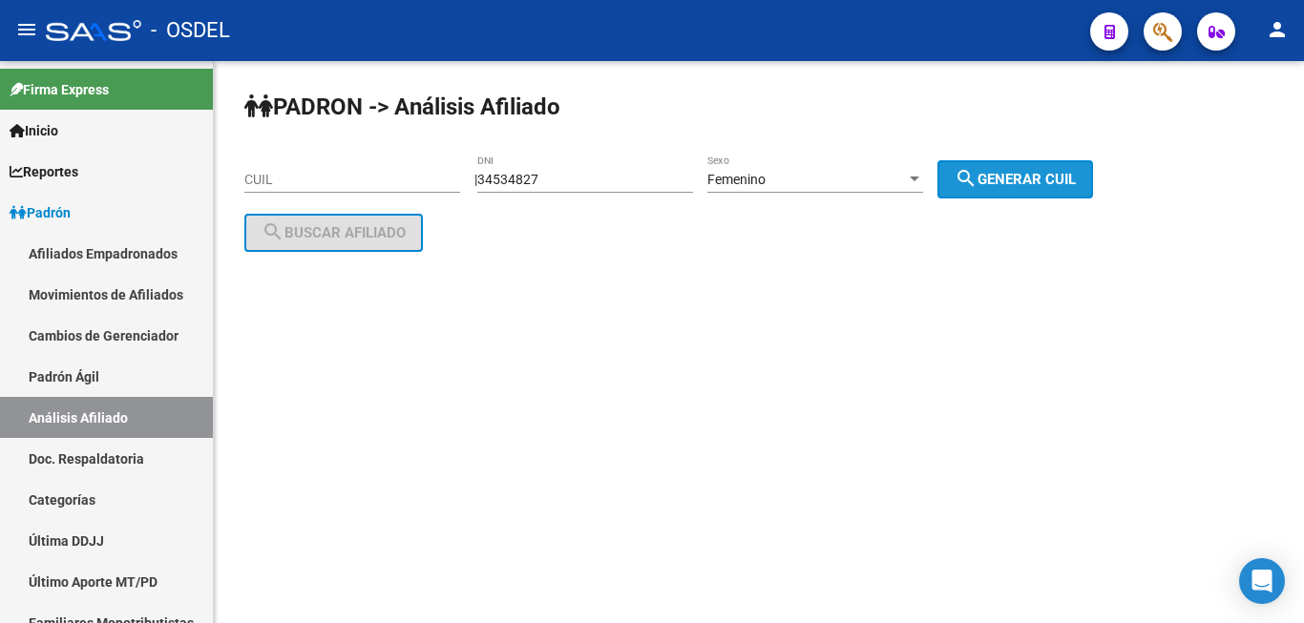
click at [1023, 179] on span "search Generar CUIL" at bounding box center [1015, 179] width 121 height 17
type input "27-34534827-7"
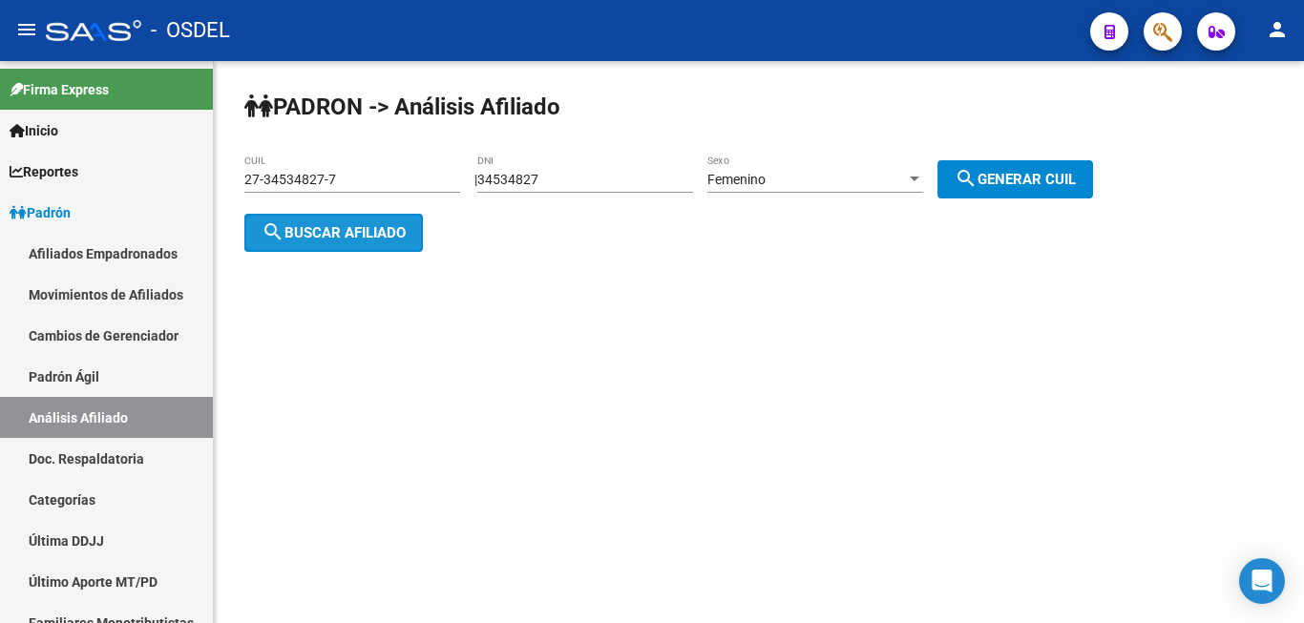
click at [329, 222] on button "search Buscar afiliado" at bounding box center [333, 233] width 179 height 38
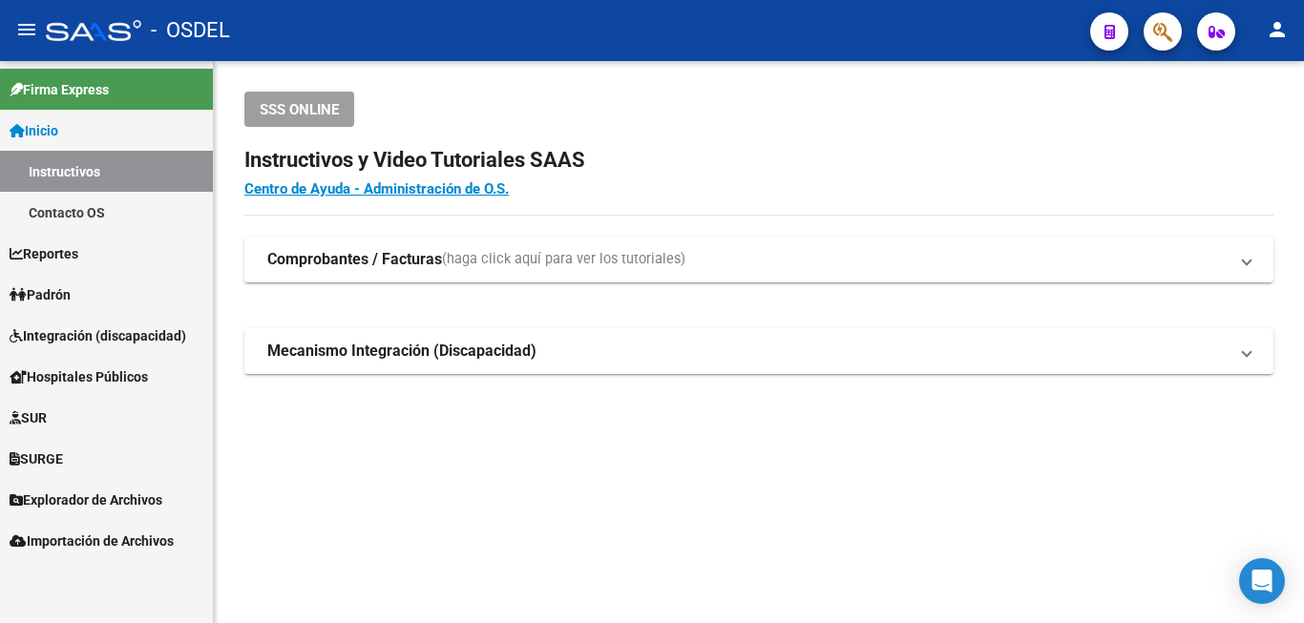
click at [74, 282] on link "Padrón" at bounding box center [106, 294] width 213 height 41
click at [71, 285] on span "Padrón" at bounding box center [40, 294] width 61 height 21
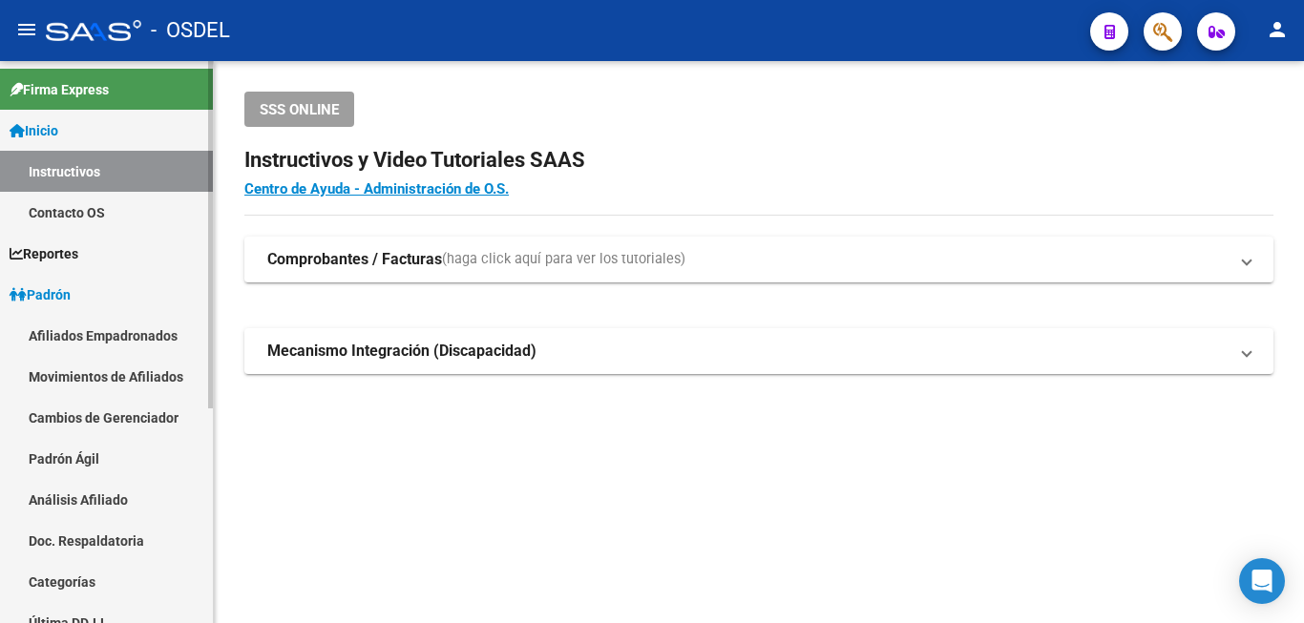
click at [70, 498] on link "Análisis Afiliado" at bounding box center [106, 499] width 213 height 41
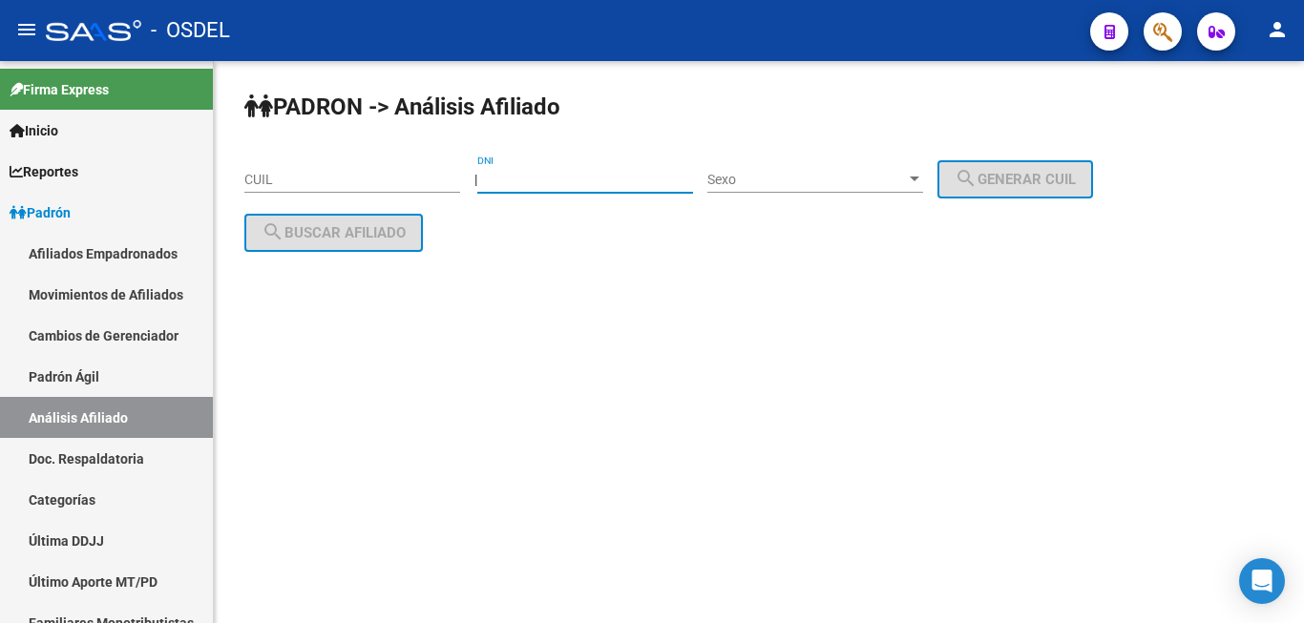
click at [555, 182] on input "DNI" at bounding box center [585, 180] width 216 height 16
type input "18522452"
click at [791, 171] on div "Sexo Sexo" at bounding box center [815, 174] width 216 height 38
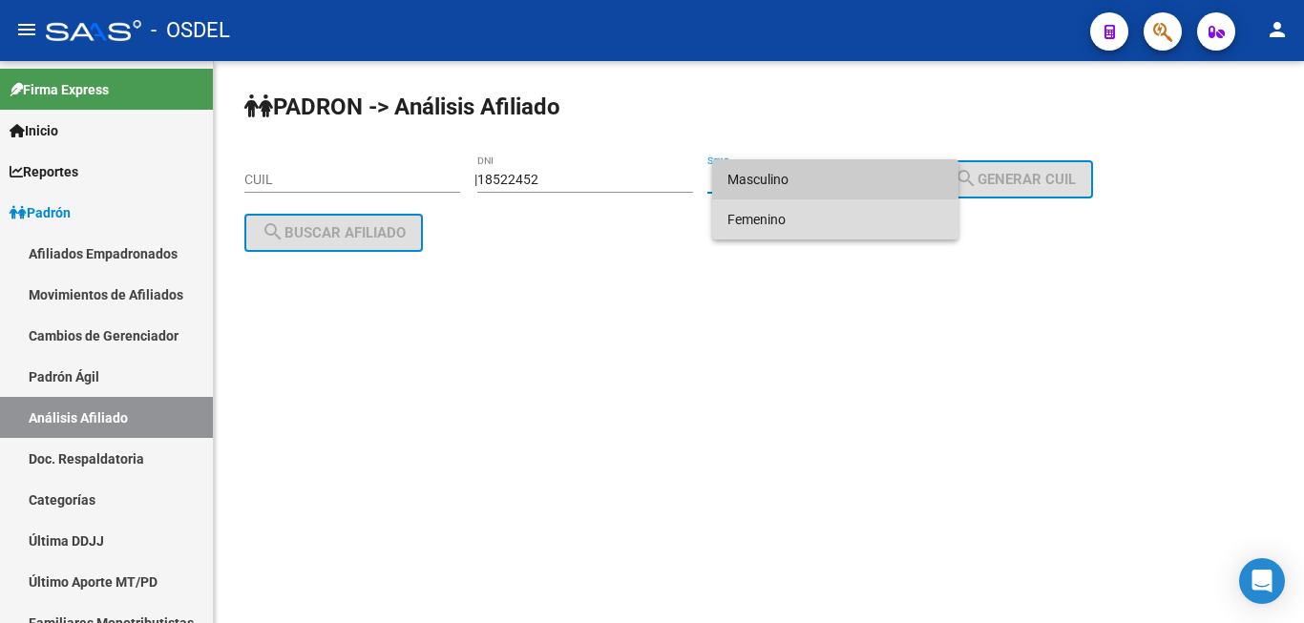
click at [792, 209] on span "Femenino" at bounding box center [835, 220] width 216 height 40
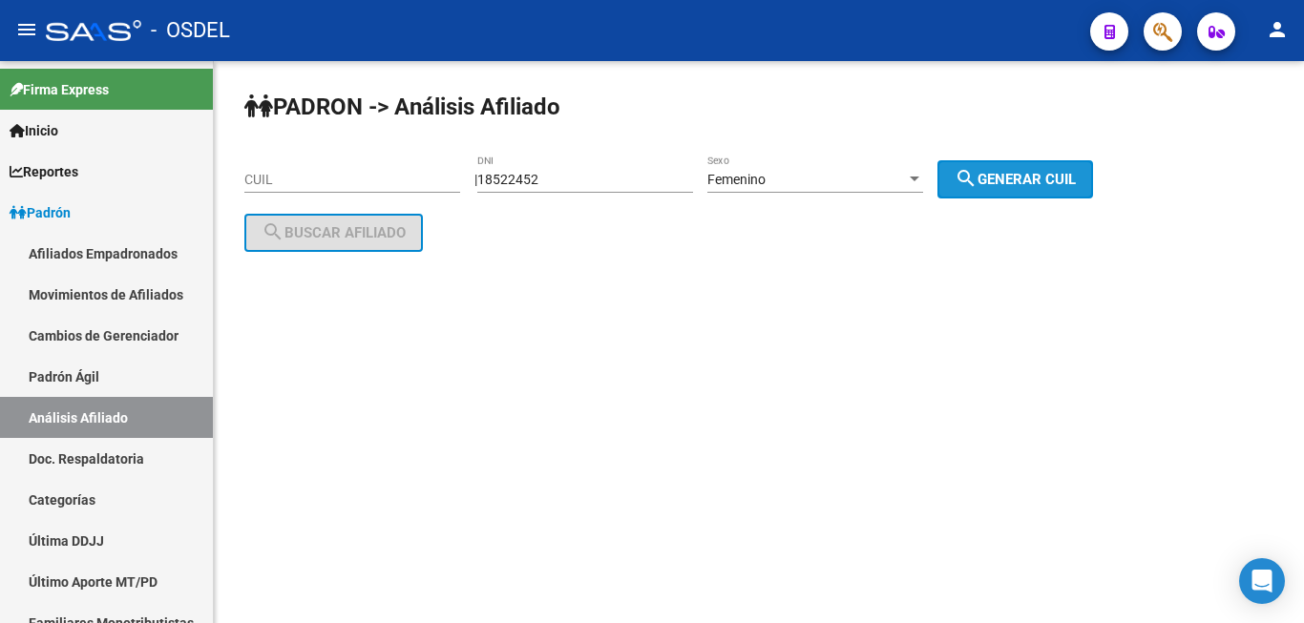
click at [1019, 170] on button "search Generar CUIL" at bounding box center [1015, 179] width 156 height 38
type input "27-18522452-5"
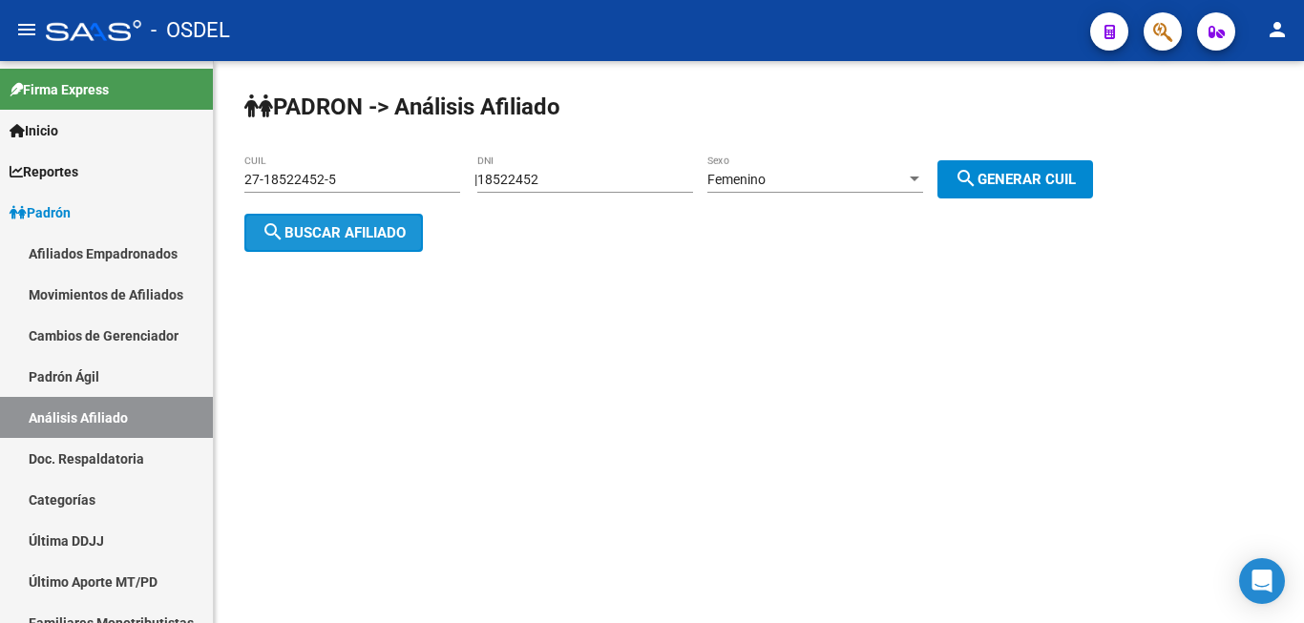
click at [384, 219] on button "search Buscar afiliado" at bounding box center [333, 233] width 179 height 38
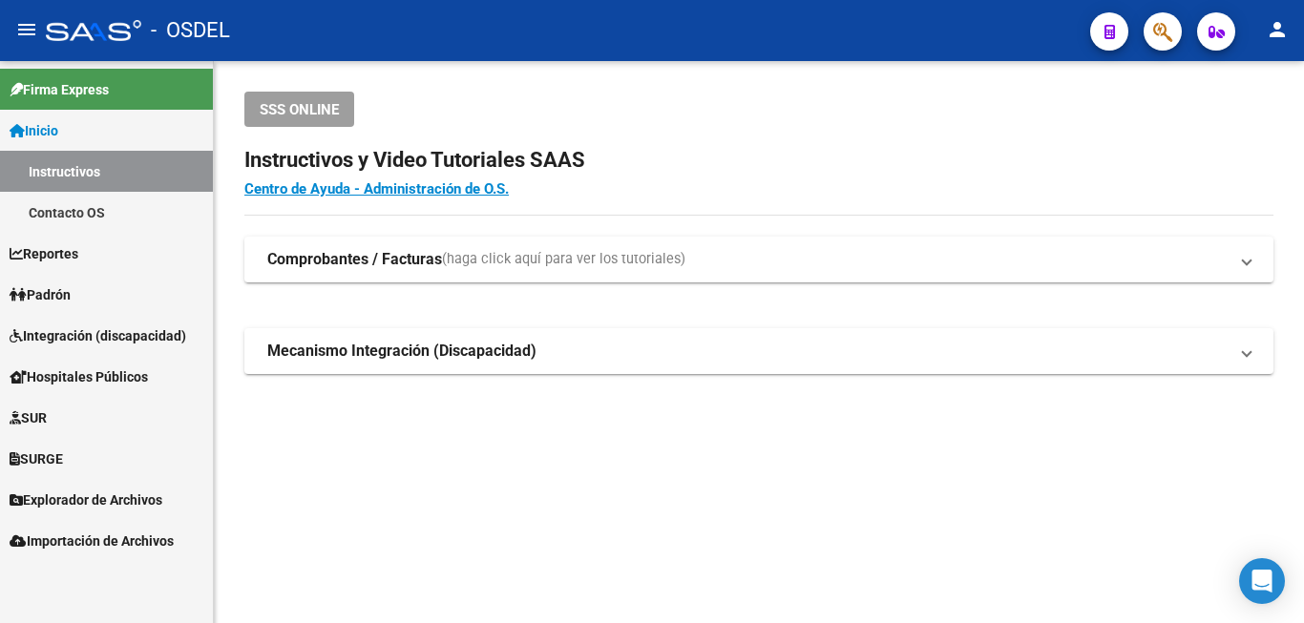
click at [61, 309] on link "Padrón" at bounding box center [106, 294] width 213 height 41
click at [65, 294] on span "Padrón" at bounding box center [40, 294] width 61 height 21
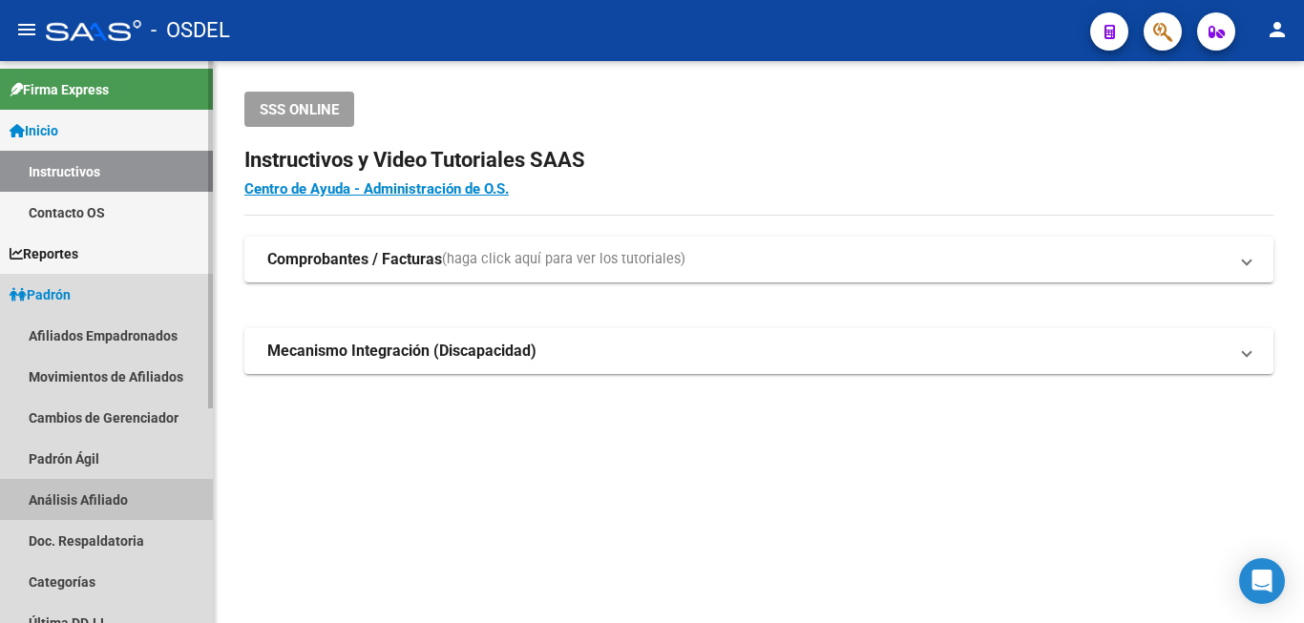
click at [103, 485] on link "Análisis Afiliado" at bounding box center [106, 499] width 213 height 41
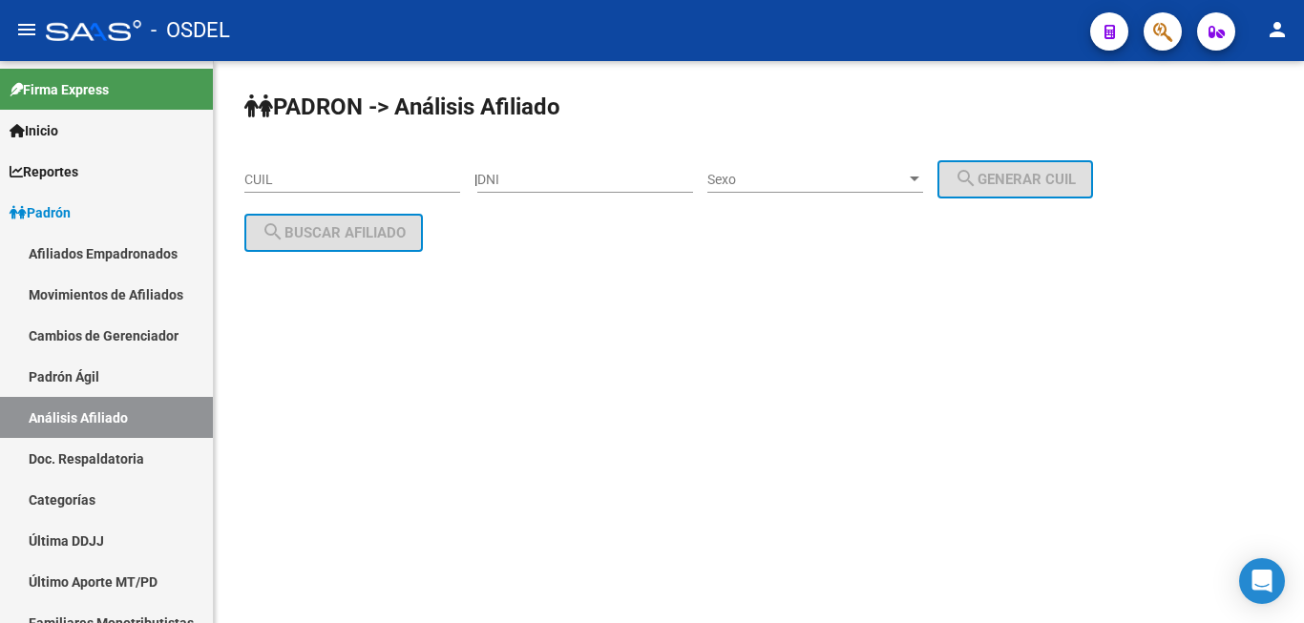
click at [588, 179] on input "DNI" at bounding box center [585, 180] width 216 height 16
click at [492, 176] on div "| 2012589 DNI Sexo Sexo search Generar CUIL" at bounding box center [790, 179] width 633 height 15
click at [515, 180] on input "2012589" at bounding box center [585, 180] width 216 height 16
click at [497, 176] on div "| 20 DNI Sexo Sexo search Generar CUIL" at bounding box center [790, 179] width 633 height 15
click at [490, 179] on div "| 20 DNI Sexo Sexo search Generar CUIL" at bounding box center [790, 179] width 633 height 15
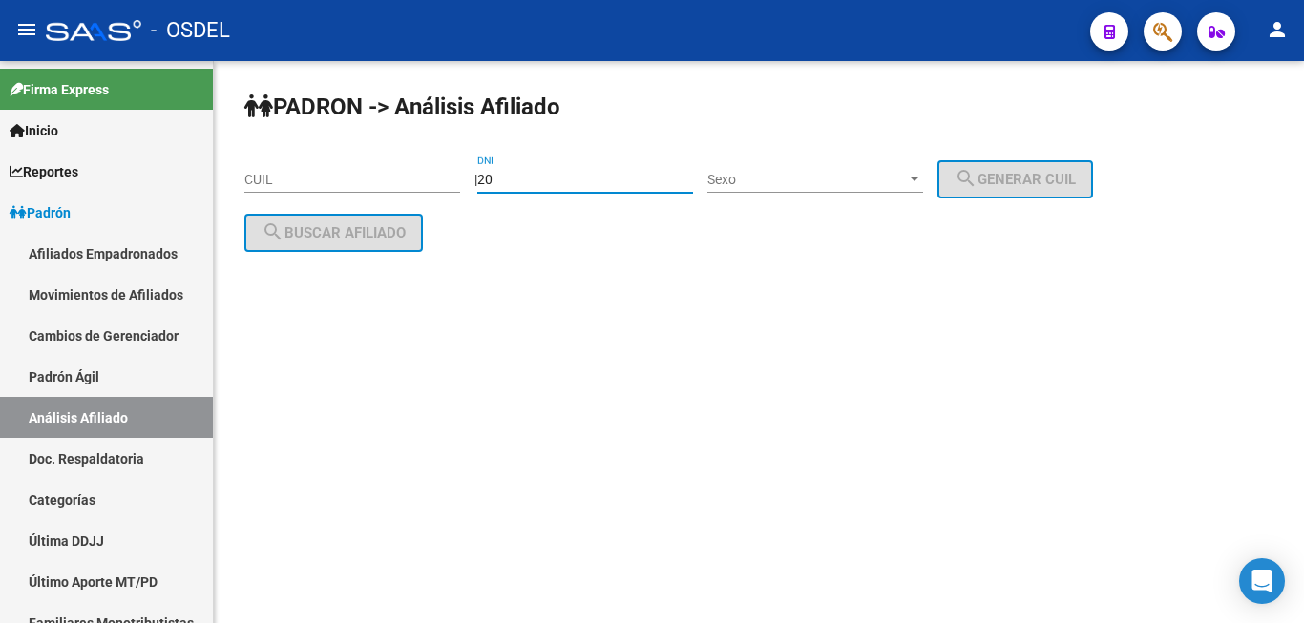
click at [498, 176] on input "20" at bounding box center [585, 180] width 216 height 16
type input "0"
type input "42012589"
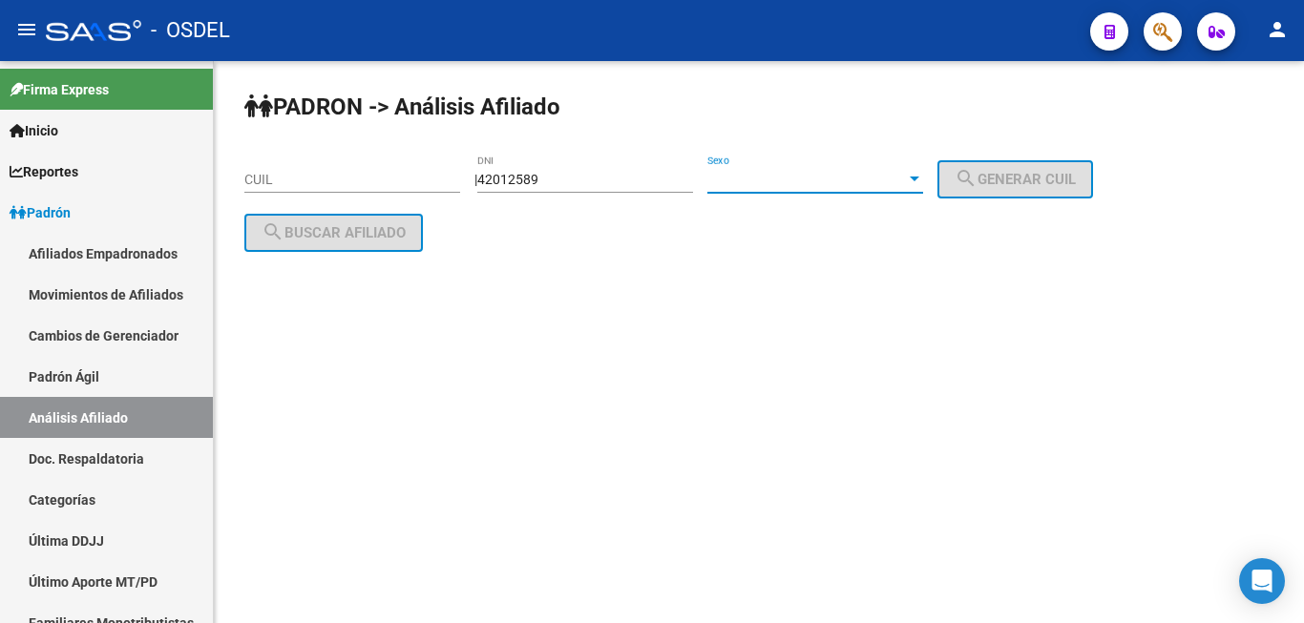
click at [799, 179] on span "Sexo" at bounding box center [806, 180] width 199 height 16
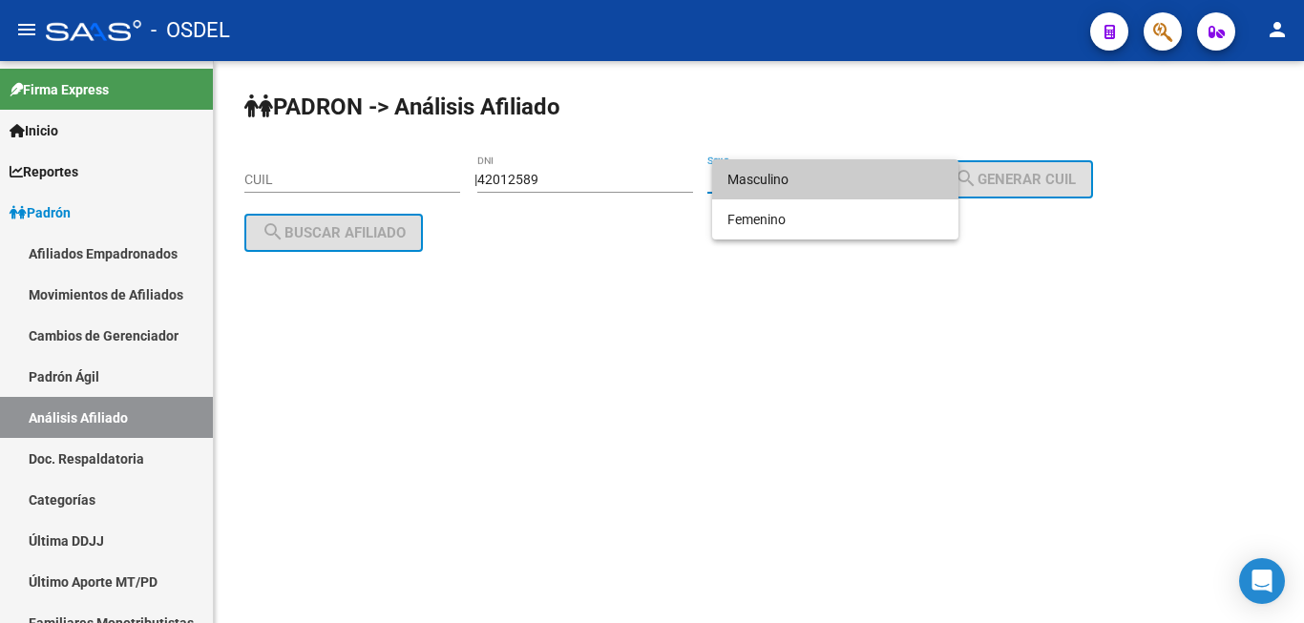
click at [790, 200] on span "Masculino" at bounding box center [835, 179] width 216 height 40
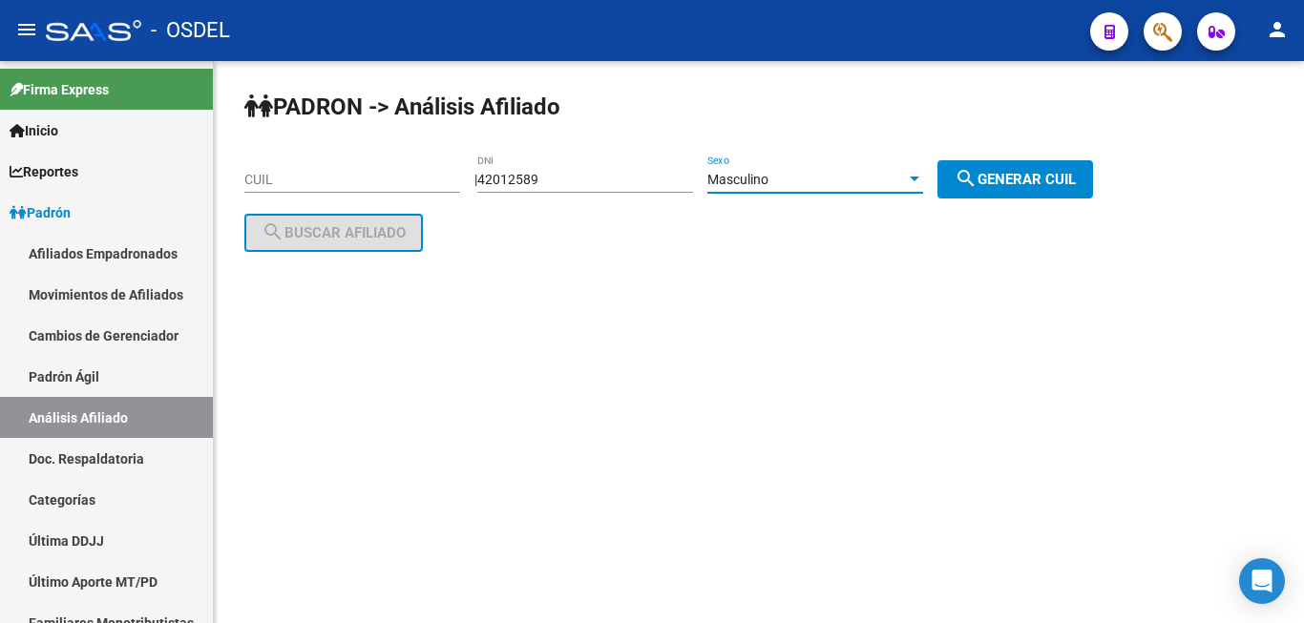
click at [919, 180] on div at bounding box center [915, 179] width 10 height 5
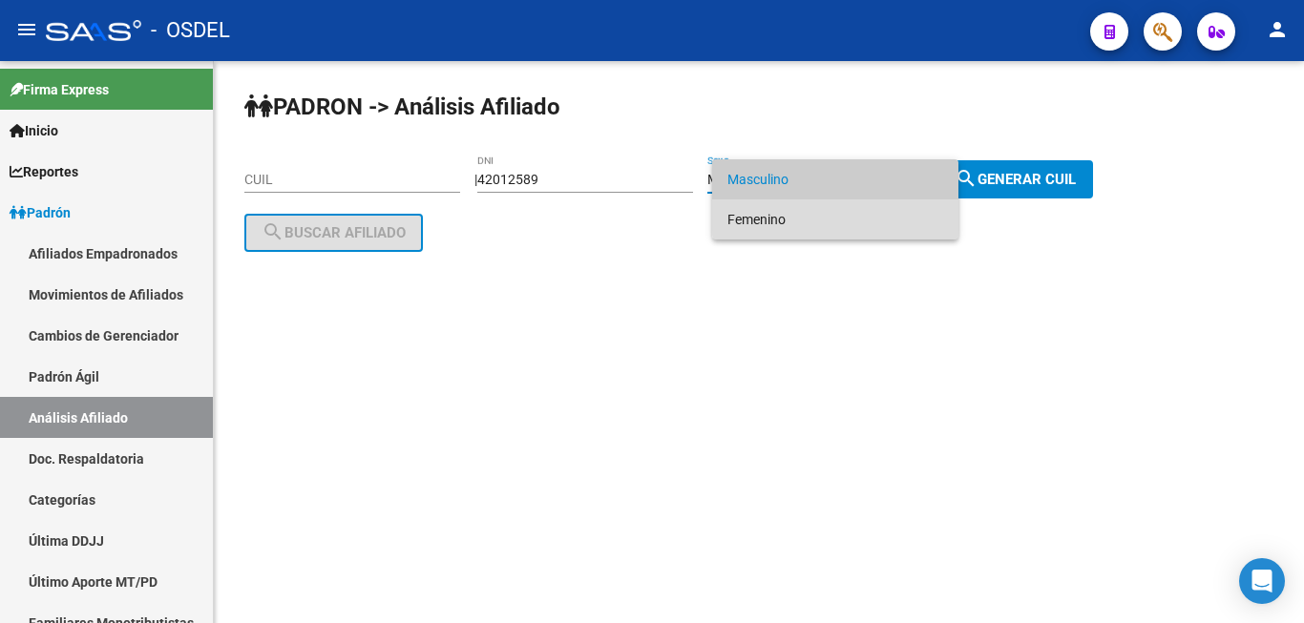
click at [926, 200] on span "Femenino" at bounding box center [835, 220] width 216 height 40
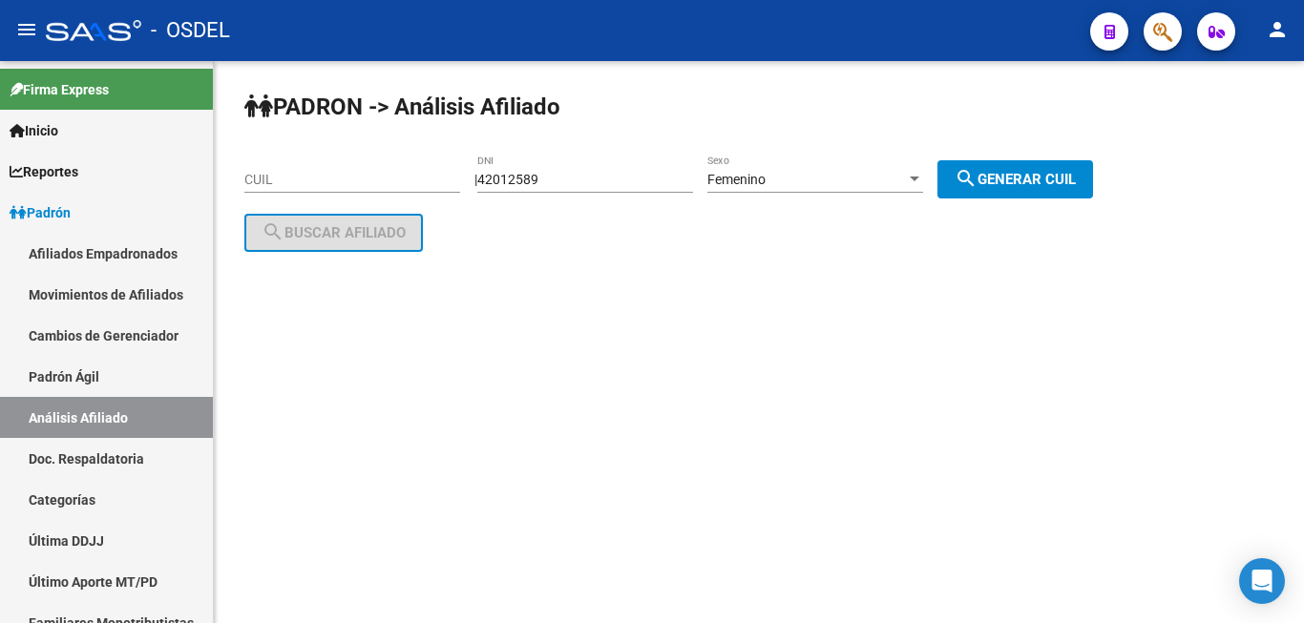
click at [1007, 158] on div "PADRON -> Análisis Afiliado CUIL | 42012589 DNI Femenino Sexo search Generar CU…" at bounding box center [759, 187] width 1090 height 252
click at [1006, 176] on span "search Generar CUIL" at bounding box center [1015, 179] width 121 height 17
type input "27-42012589-0"
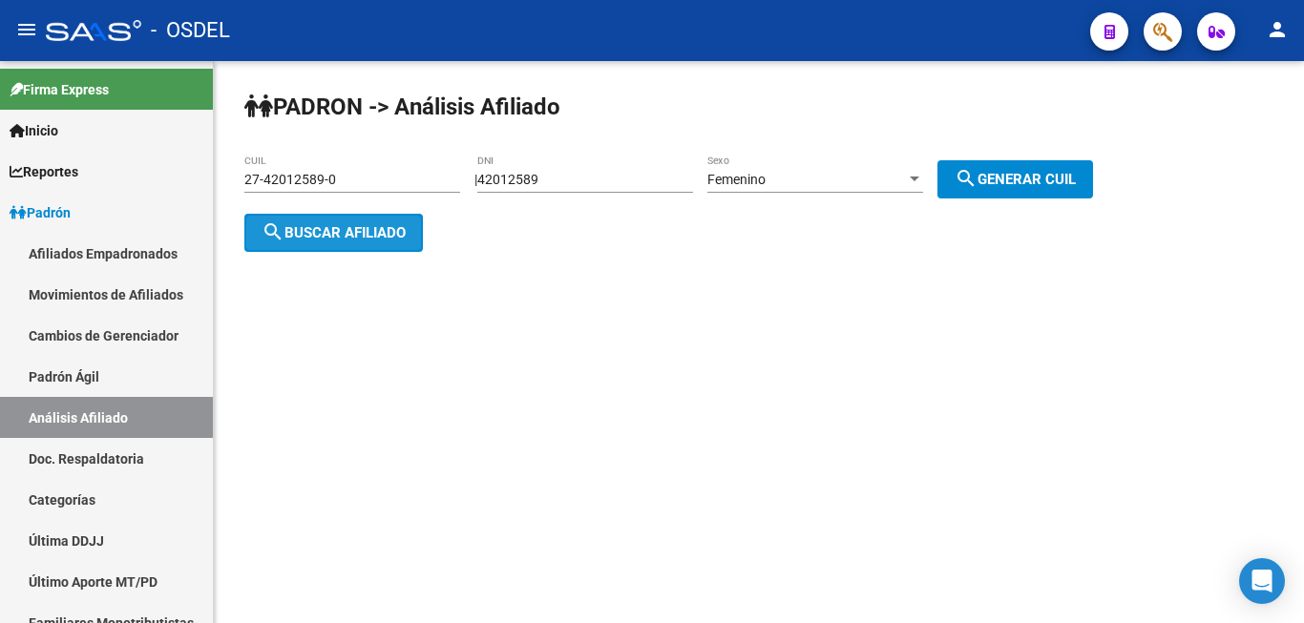
click at [334, 225] on span "search Buscar afiliado" at bounding box center [334, 232] width 144 height 17
